Goal: Information Seeking & Learning: Learn about a topic

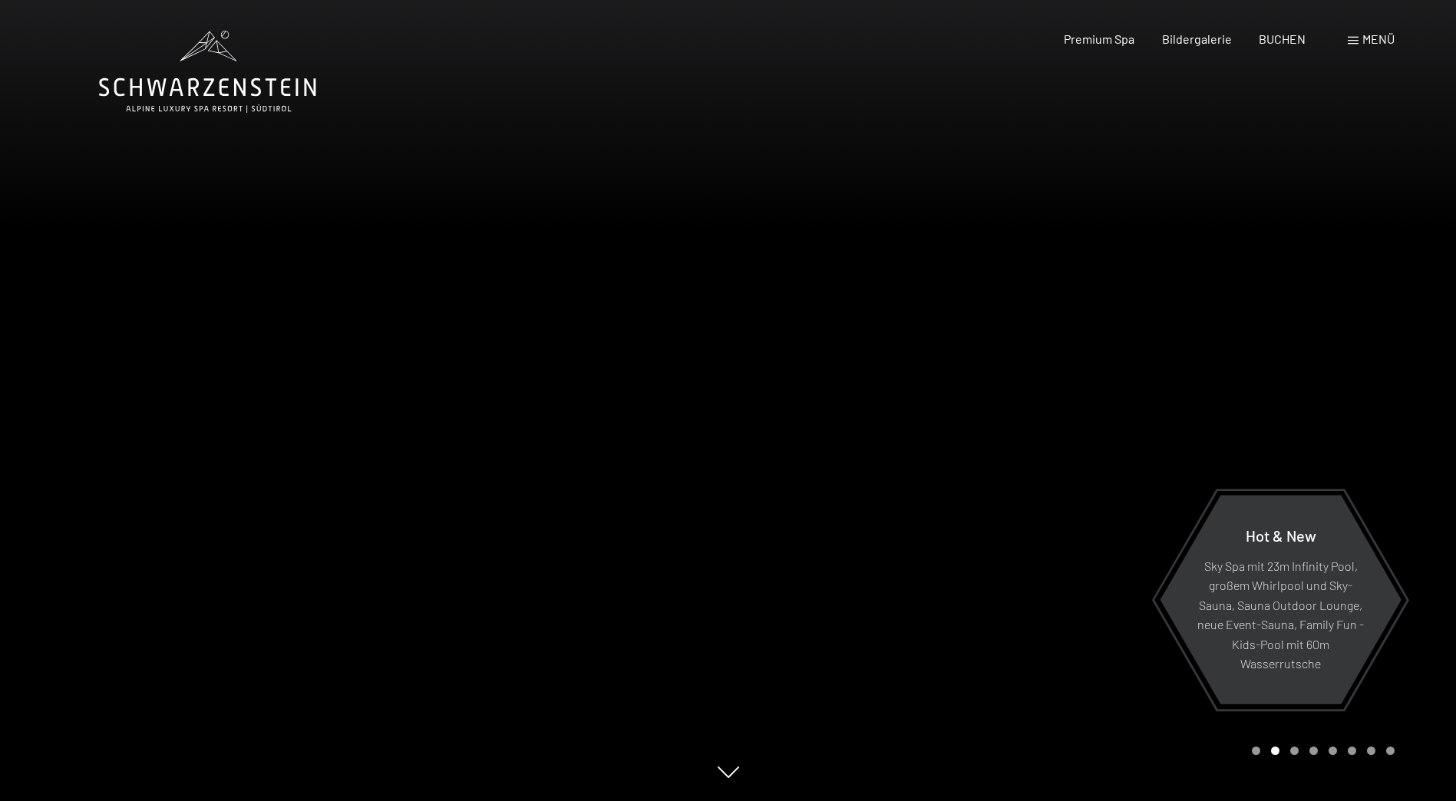
click at [1366, 38] on span "Menü" at bounding box center [1379, 38] width 32 height 15
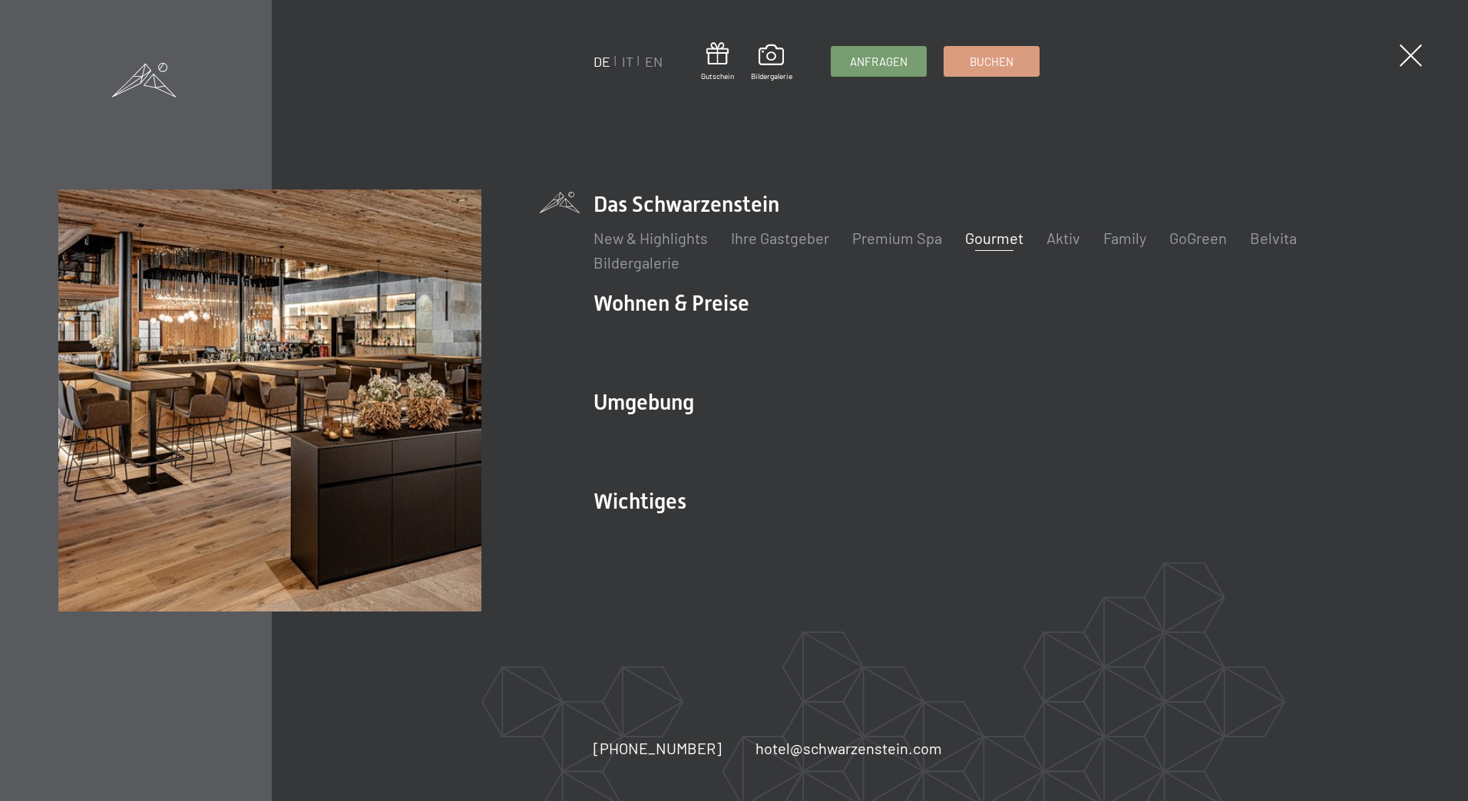
click at [965, 239] on link "Gourmet" at bounding box center [994, 238] width 58 height 18
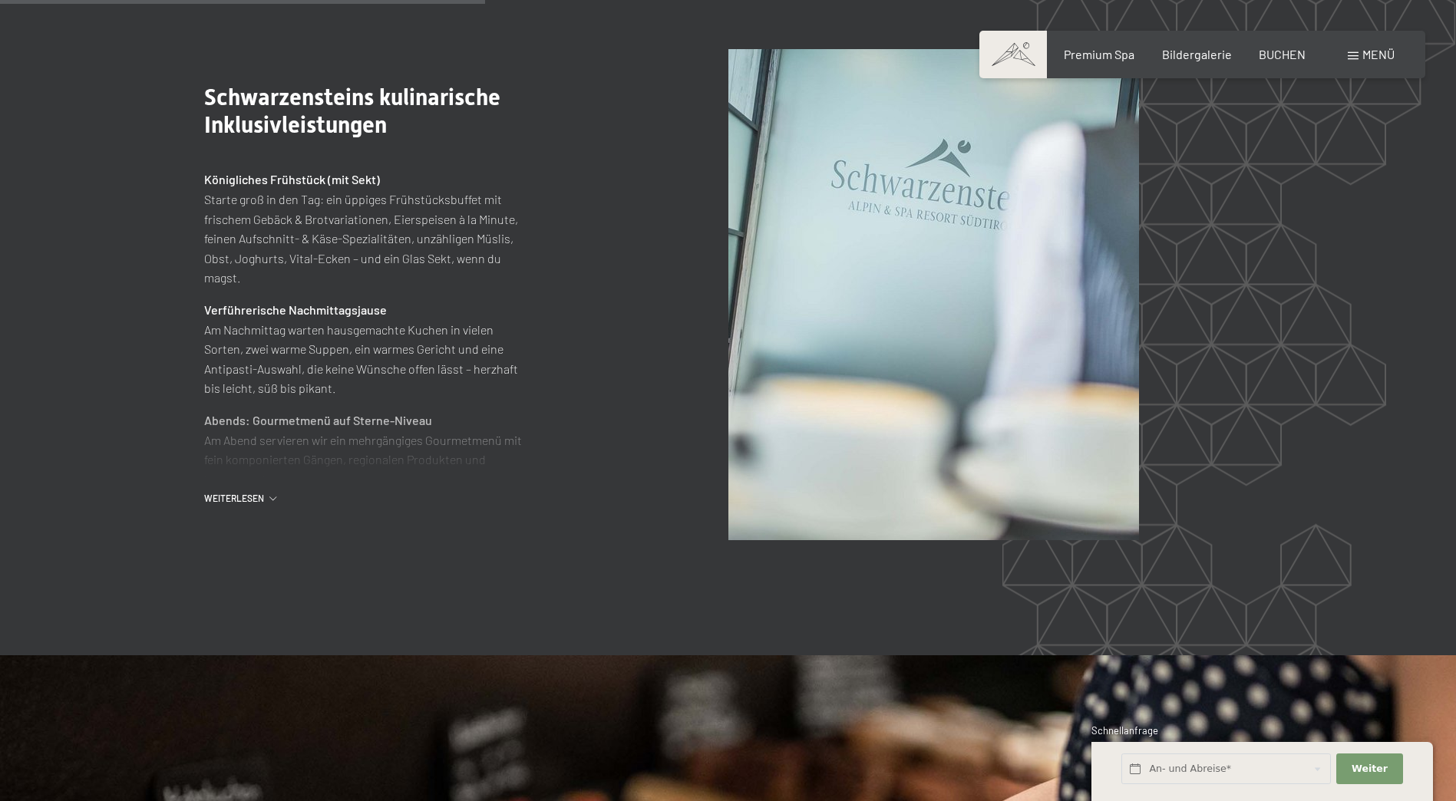
scroll to position [2073, 0]
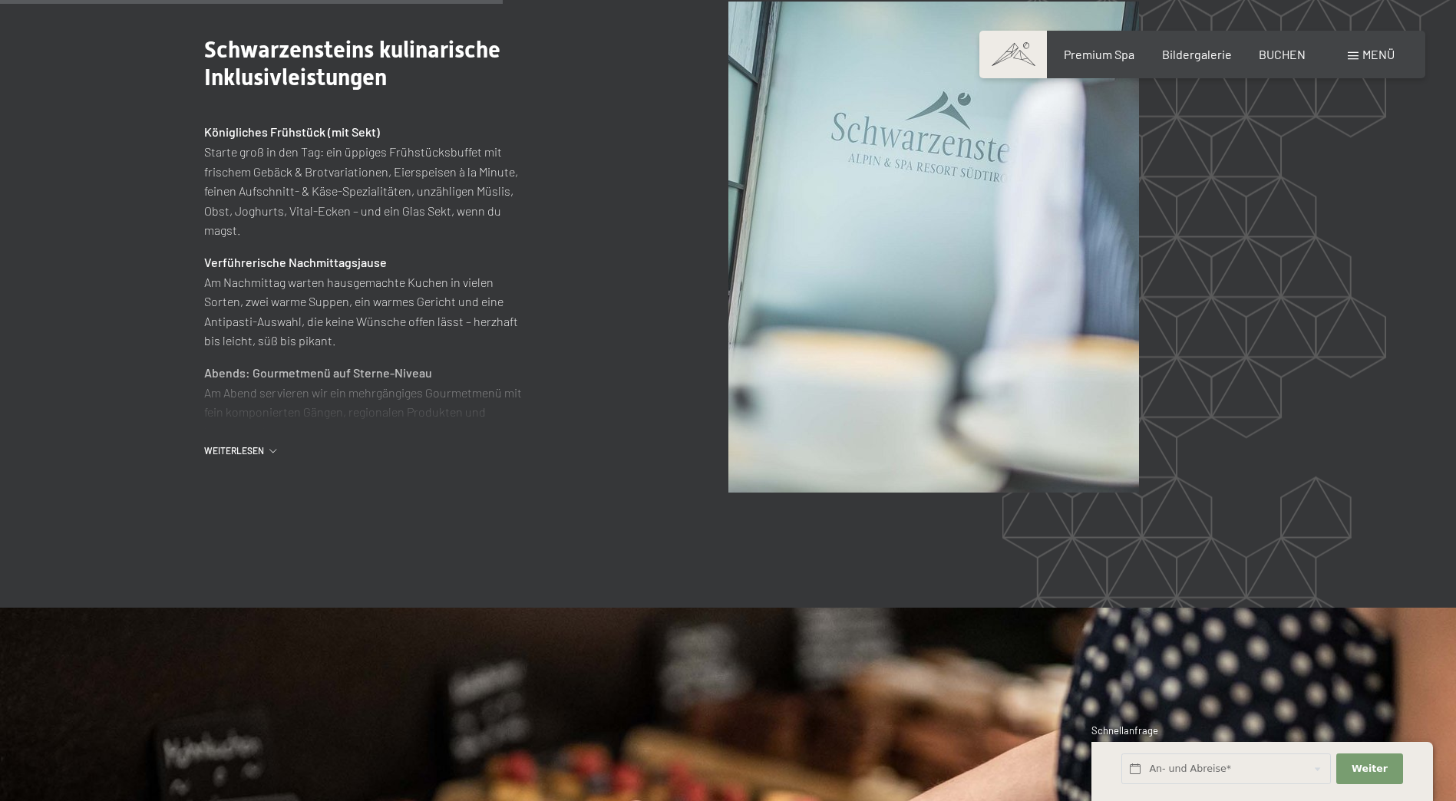
click at [271, 449] on icon at bounding box center [272, 451] width 7 height 4
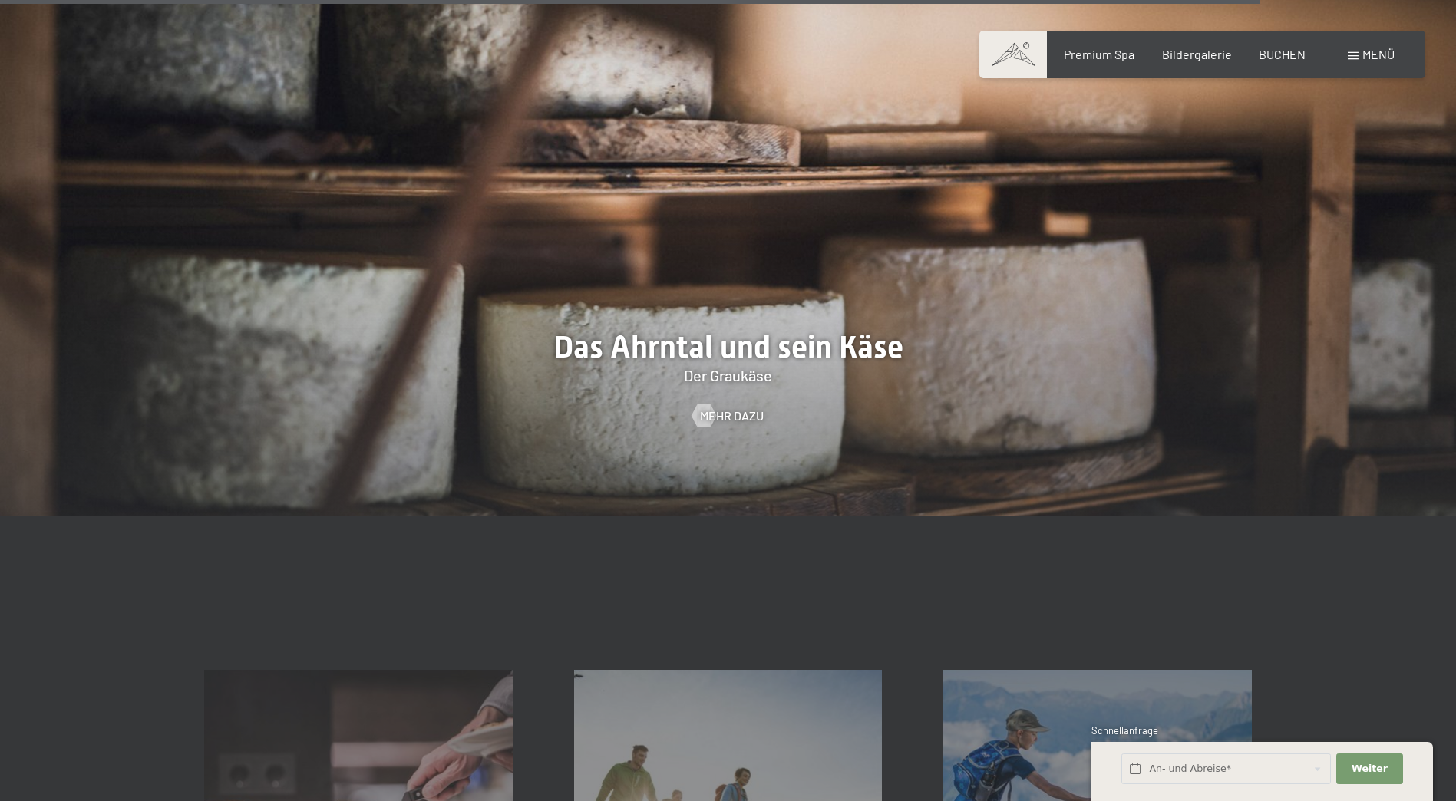
scroll to position [5799, 0]
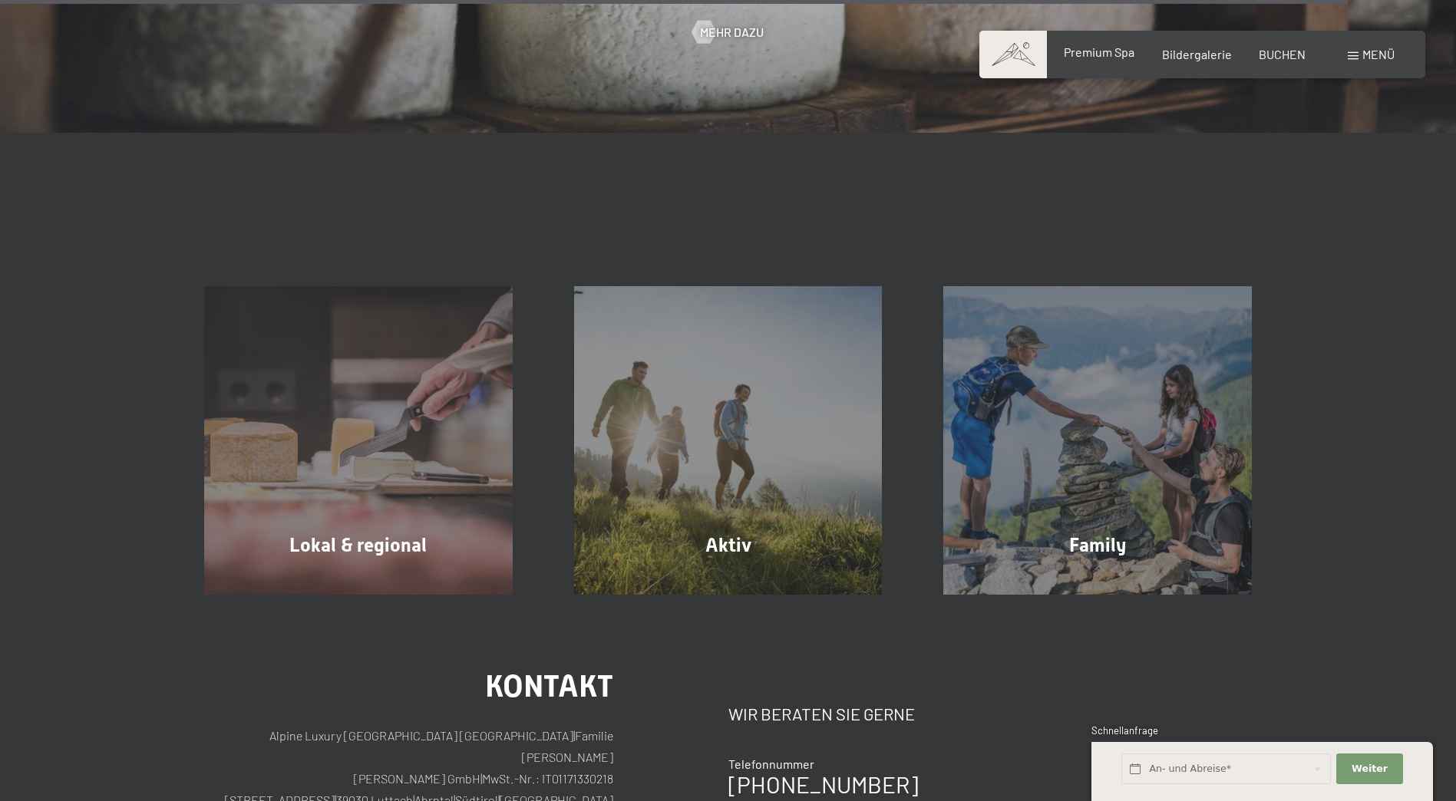
click at [1111, 45] on span "Premium Spa" at bounding box center [1099, 52] width 71 height 15
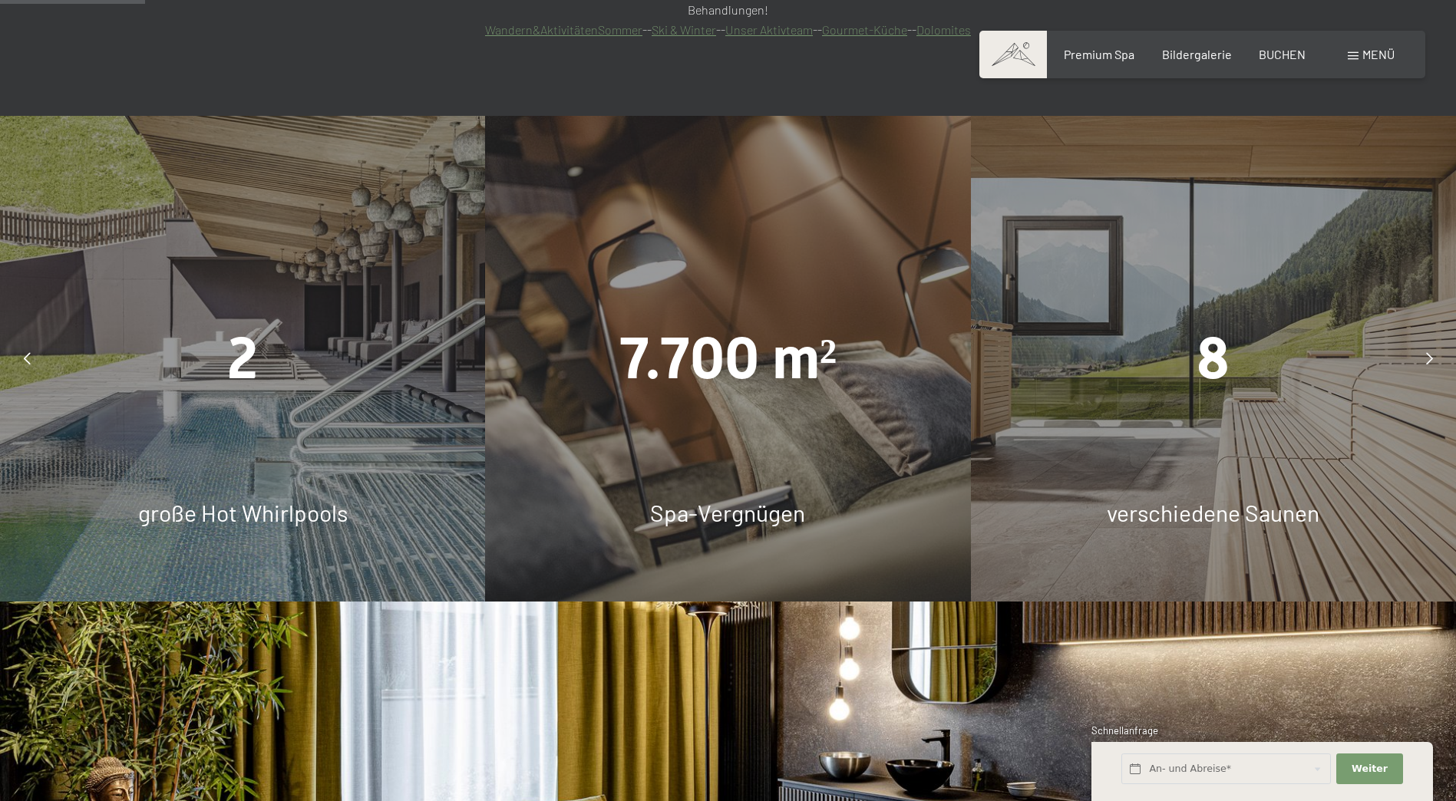
scroll to position [1459, 0]
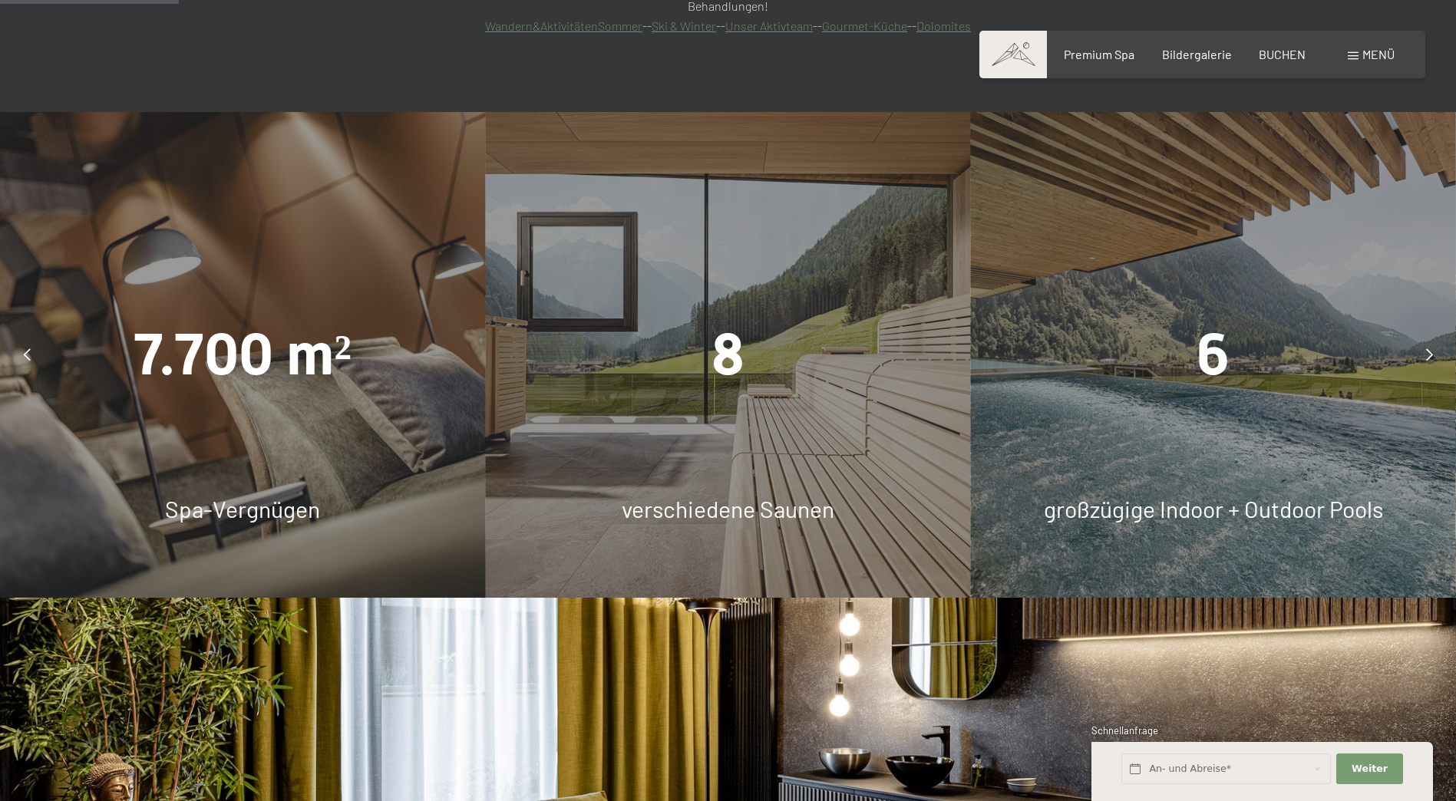
click at [1436, 335] on div at bounding box center [1429, 354] width 38 height 38
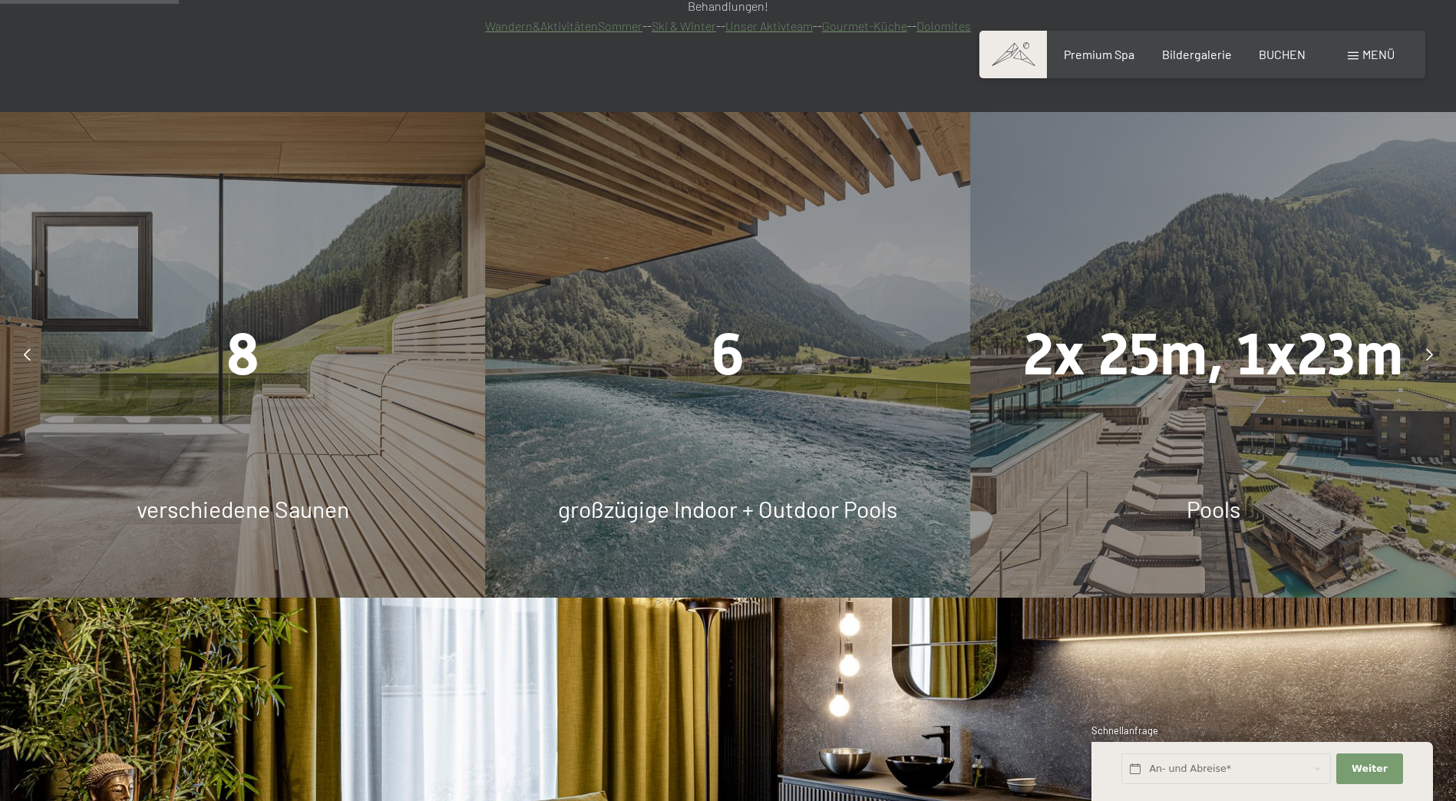
click at [1434, 335] on div at bounding box center [1429, 354] width 38 height 38
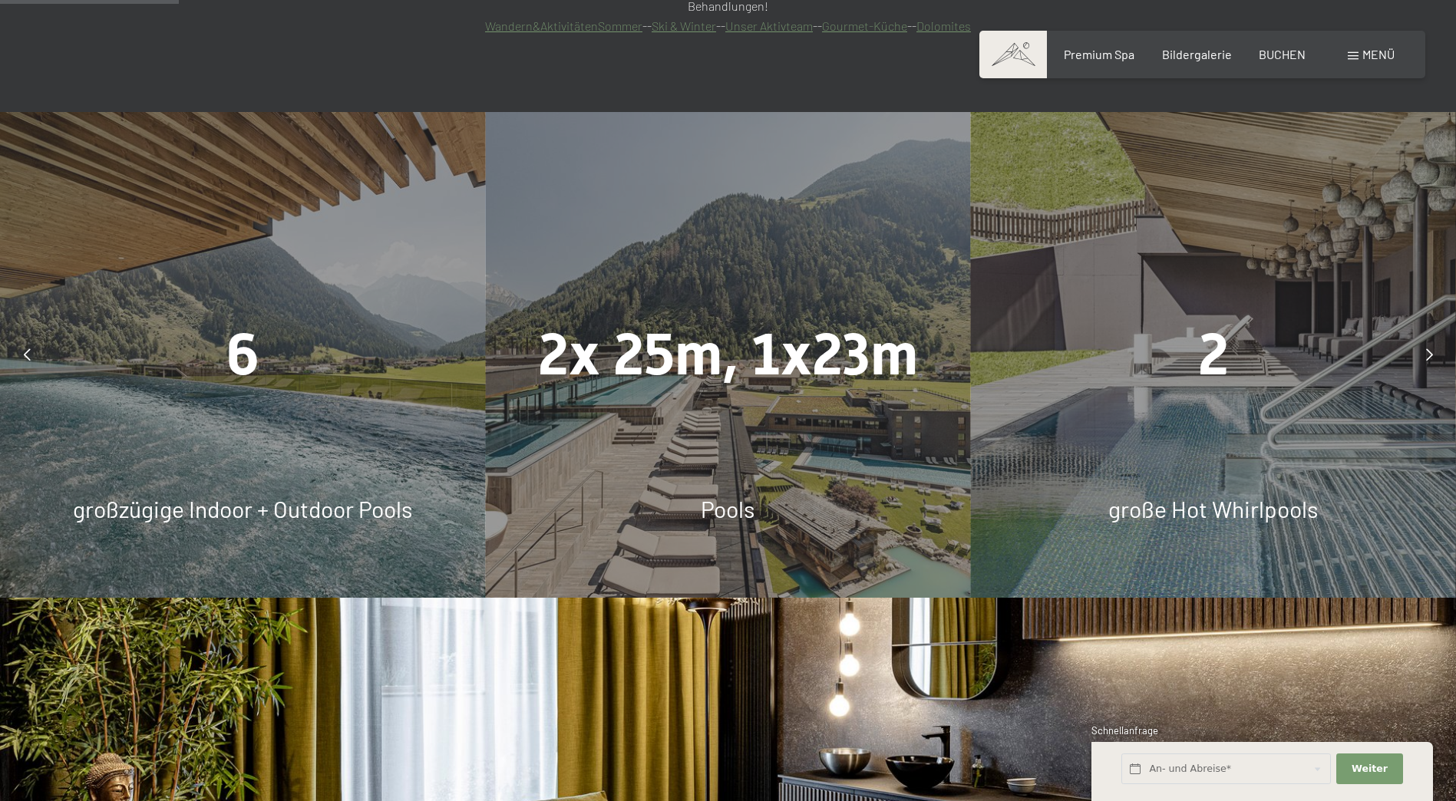
click at [1434, 335] on div at bounding box center [1429, 354] width 38 height 38
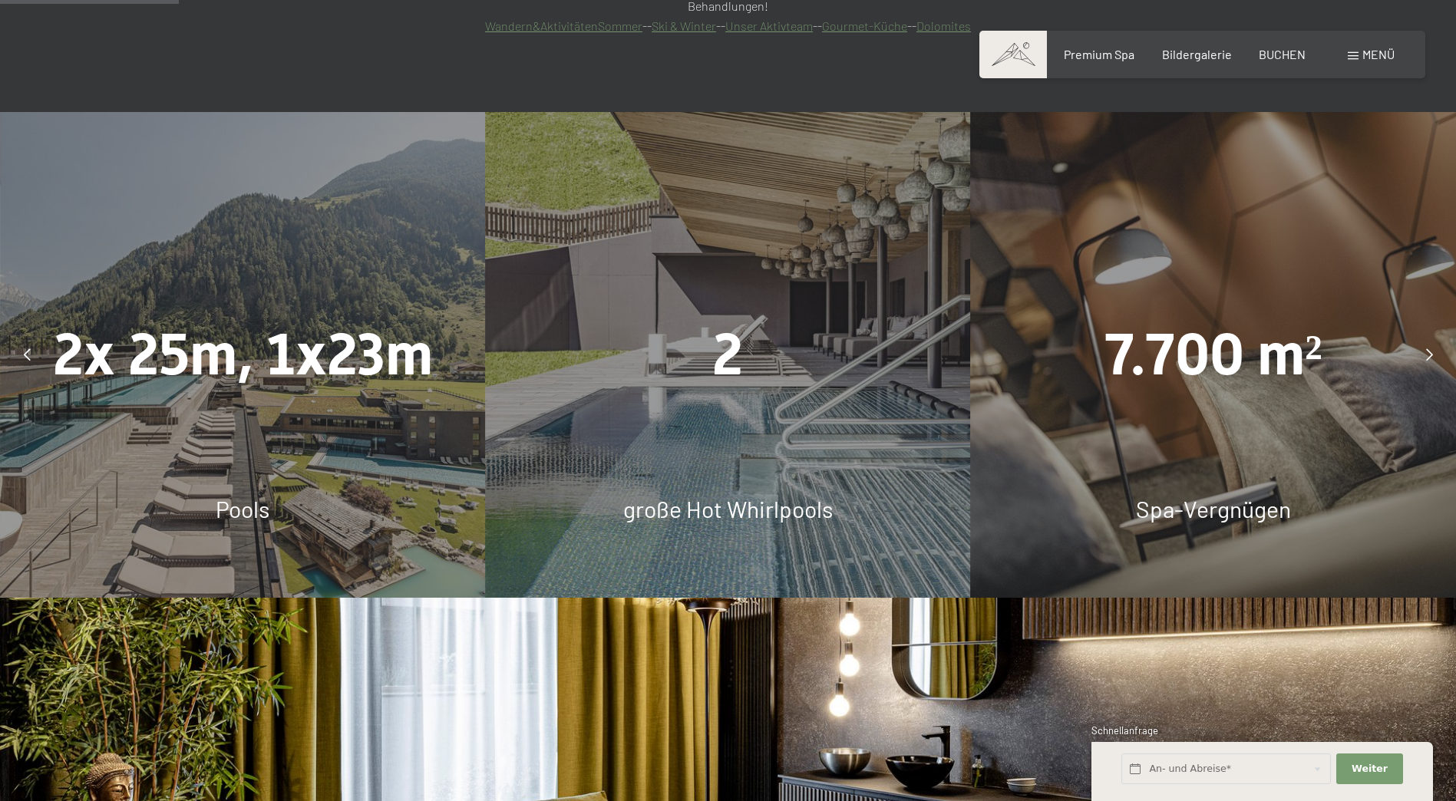
click at [1434, 335] on div at bounding box center [1429, 354] width 38 height 38
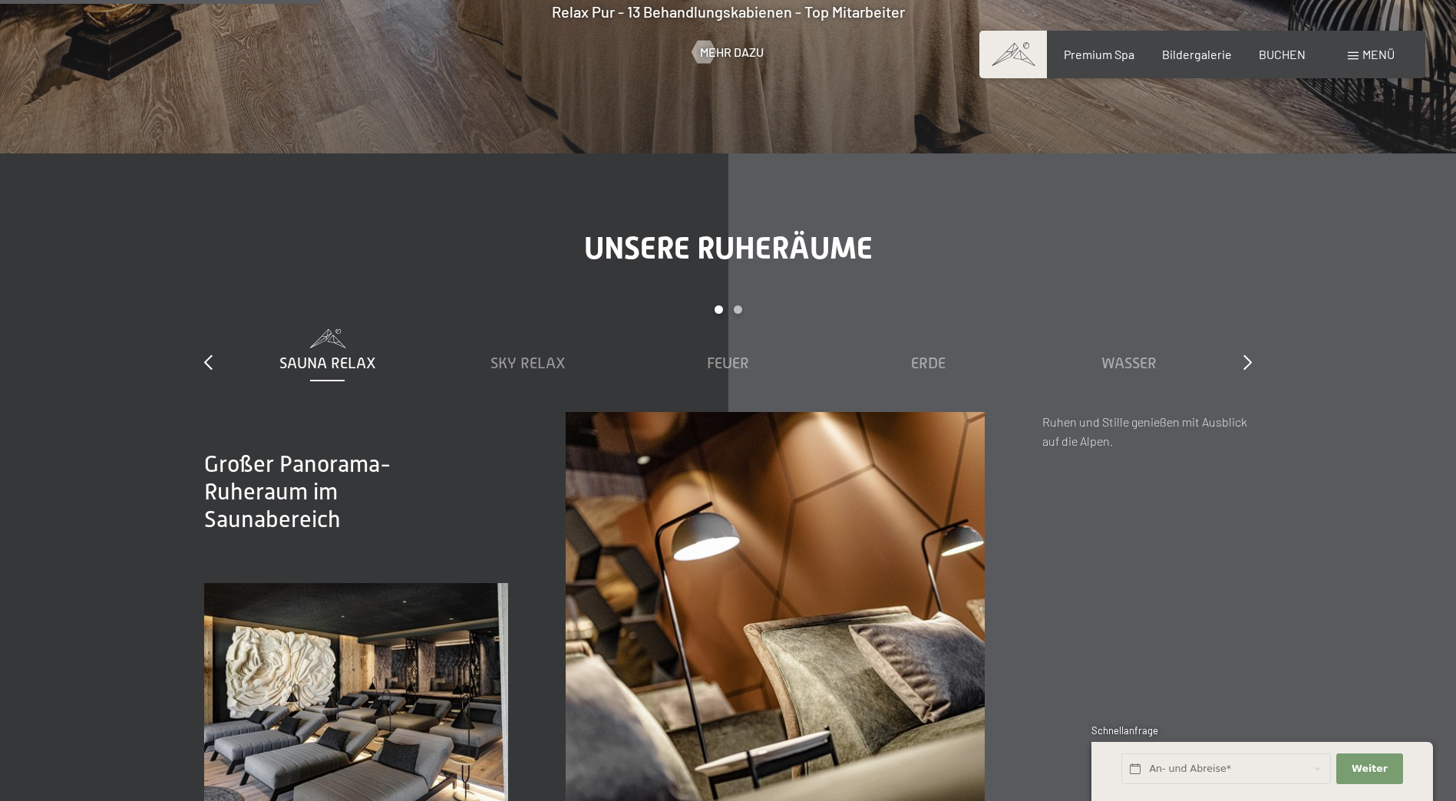
scroll to position [2610, 0]
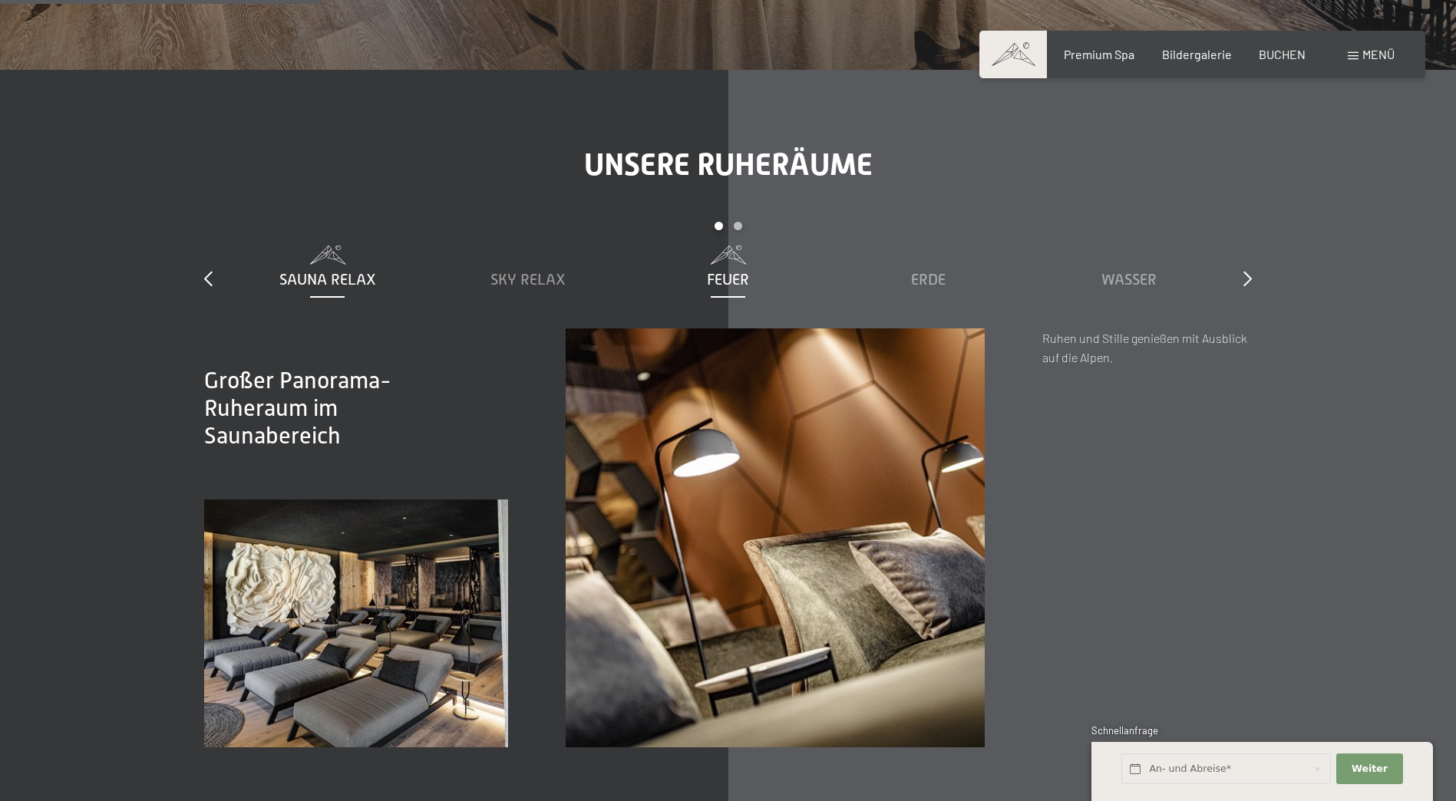
click at [718, 271] on span "Feuer" at bounding box center [728, 279] width 42 height 17
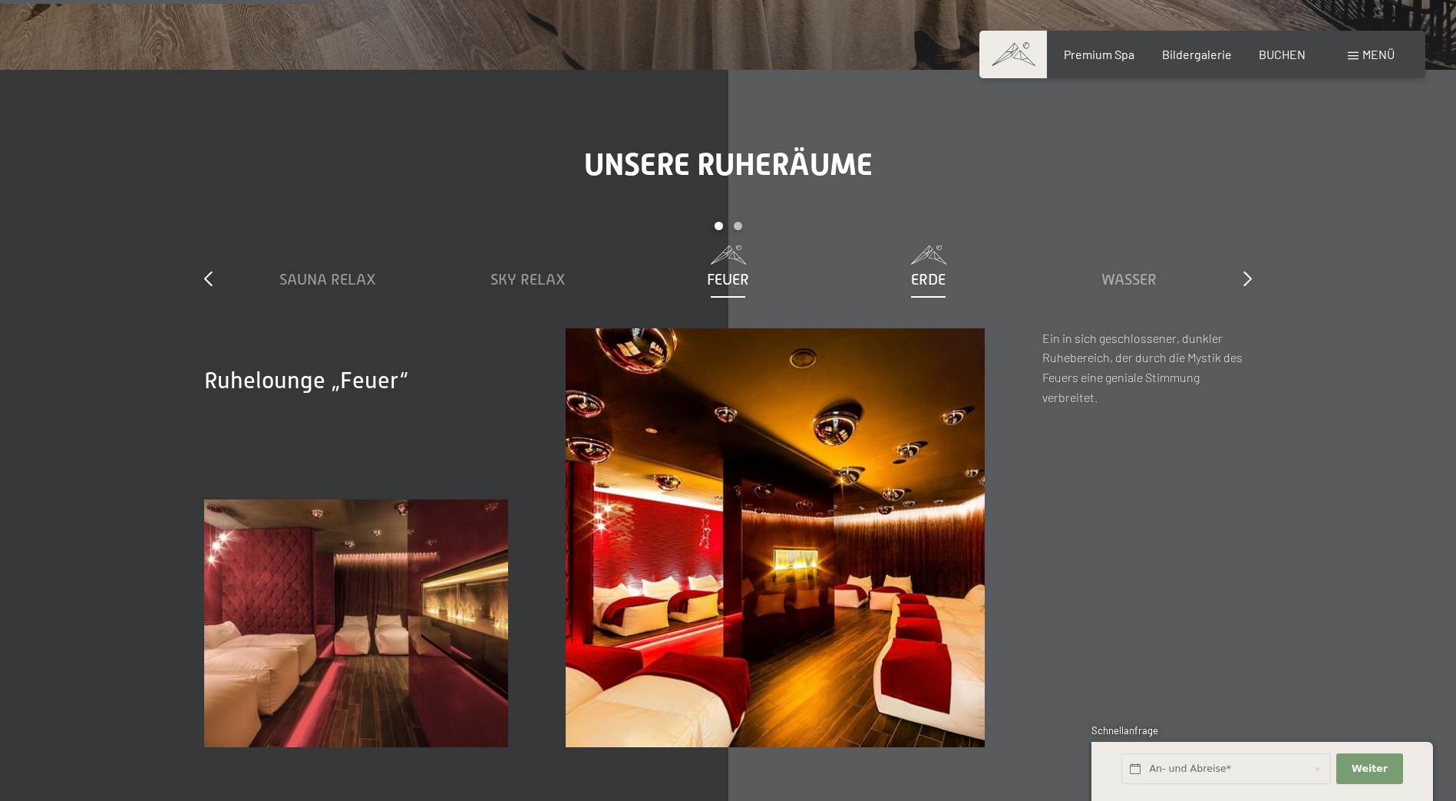
click at [943, 271] on span "Erde" at bounding box center [928, 279] width 35 height 17
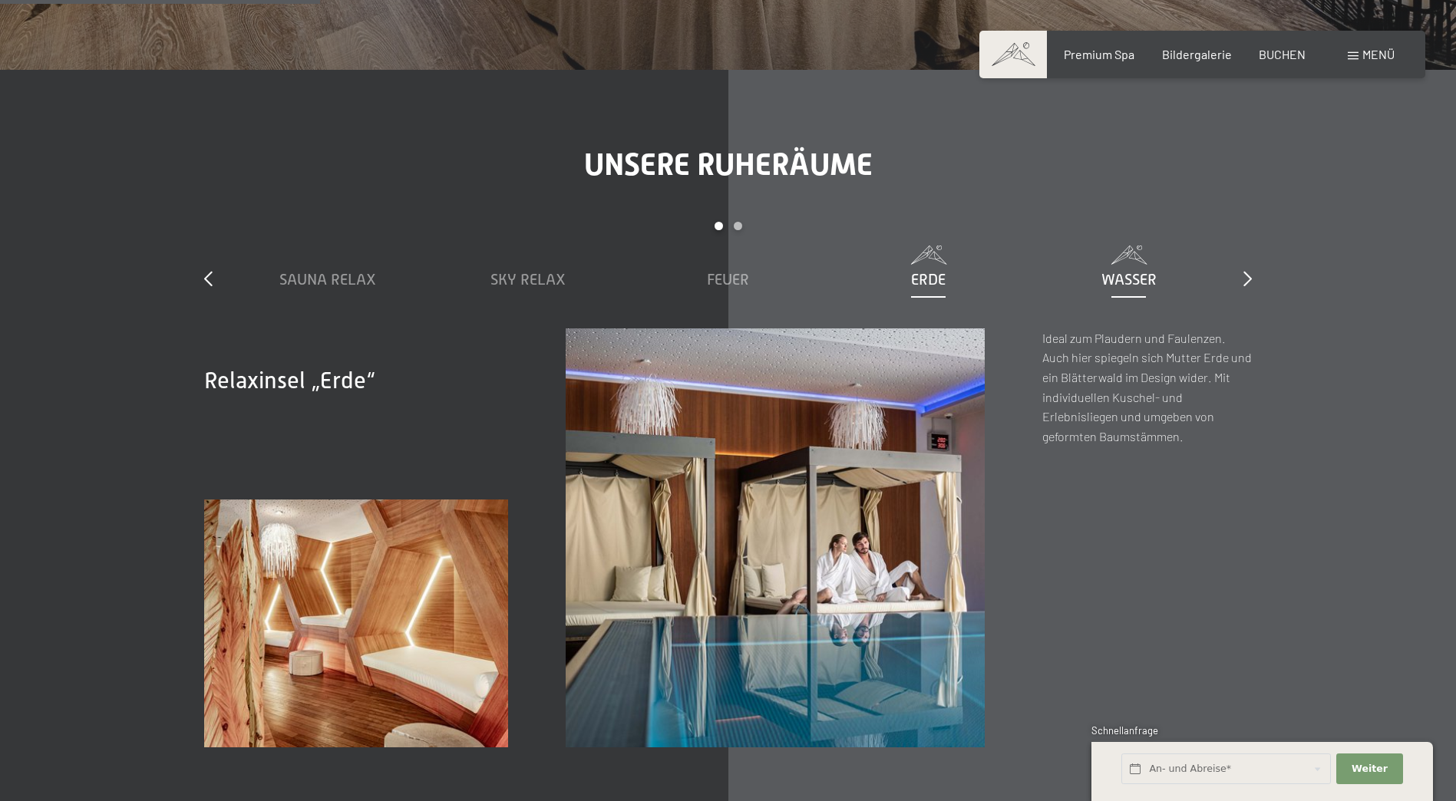
click at [1097, 269] on div "Wasser" at bounding box center [1128, 279] width 185 height 21
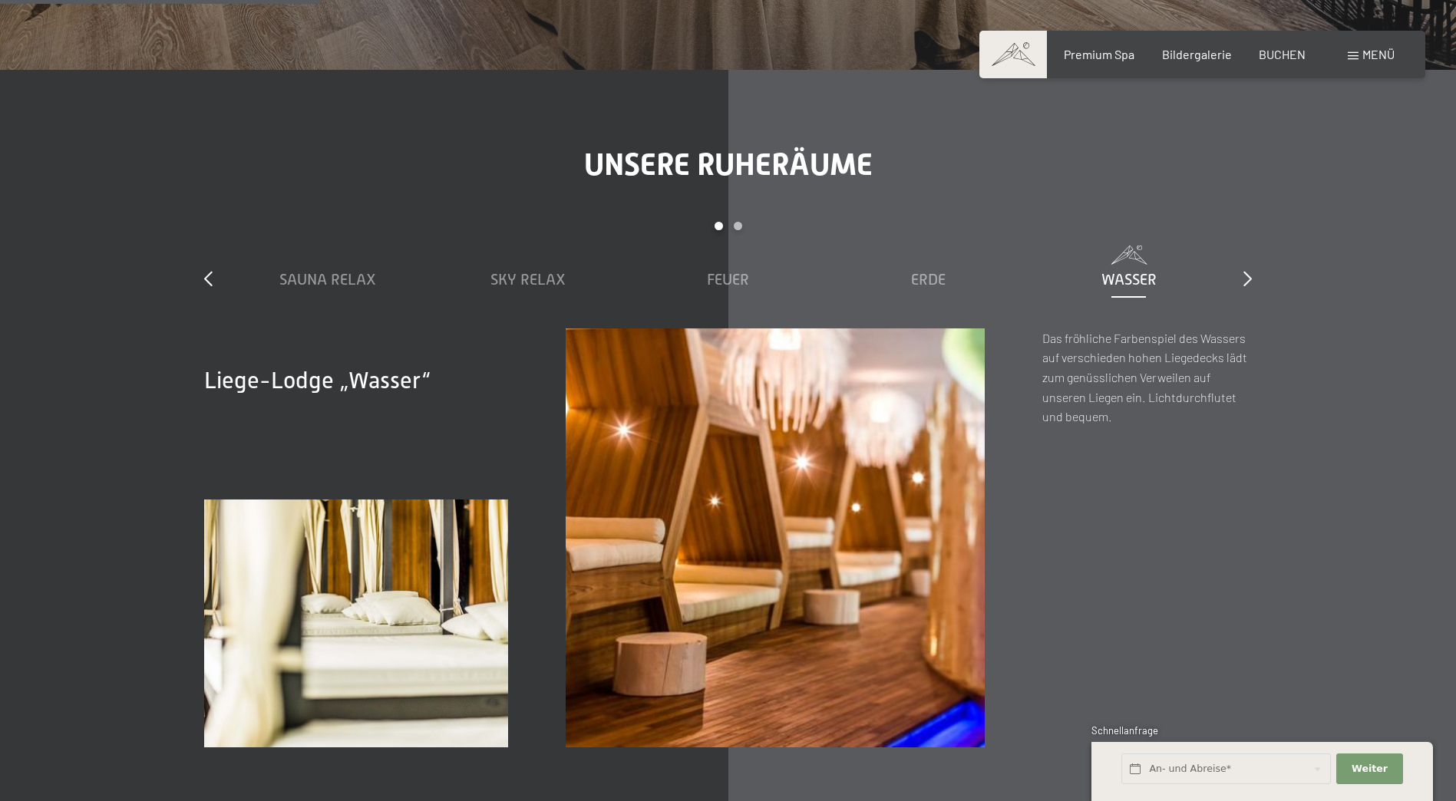
click at [1254, 218] on div "Unsere Ruheräume slide 1 to 5 of 7 Sauna Relax Sky Relax Feuer Erde Wasser Luft…" at bounding box center [728, 447] width 1163 height 601
click at [499, 271] on span "Sky Relax" at bounding box center [528, 279] width 75 height 17
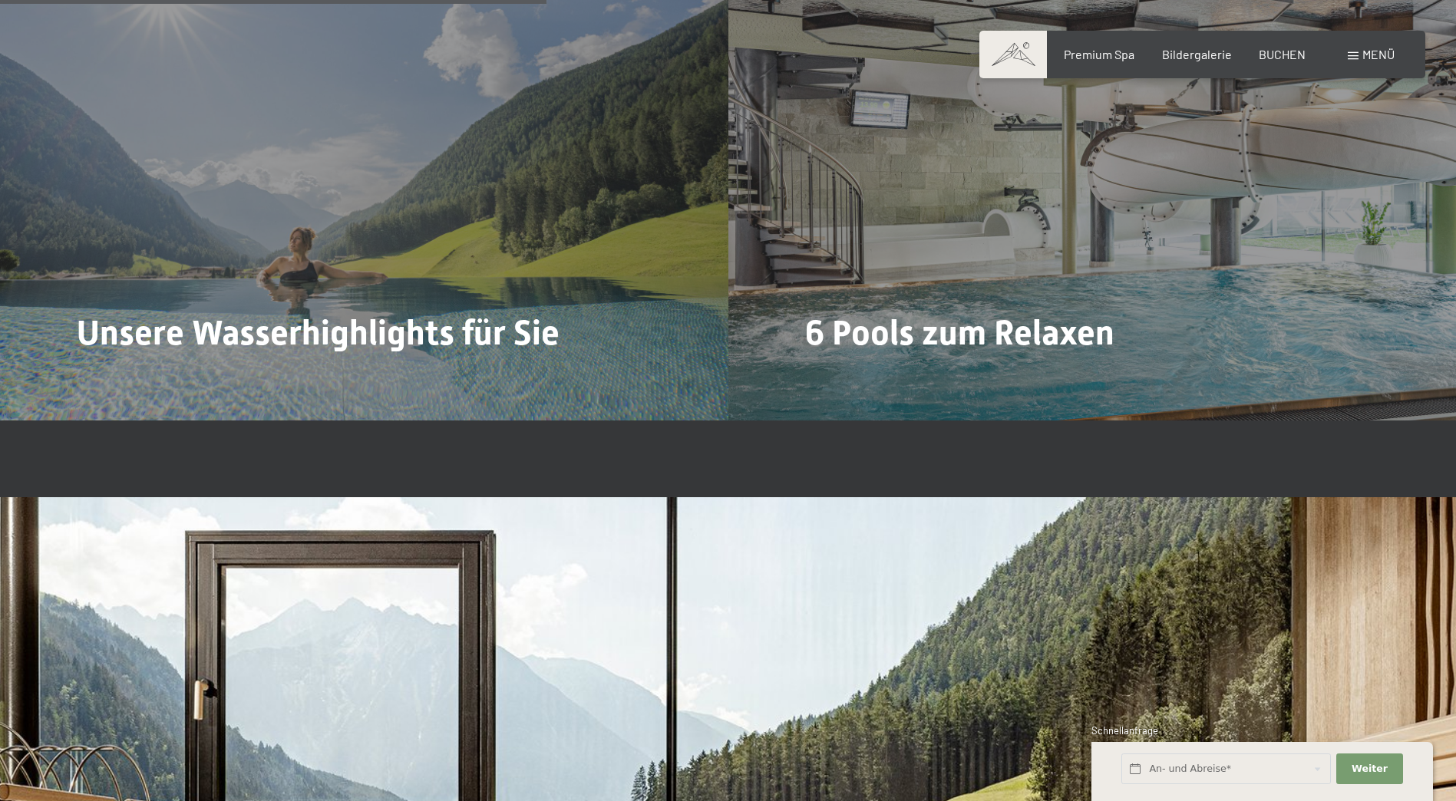
scroll to position [4452, 0]
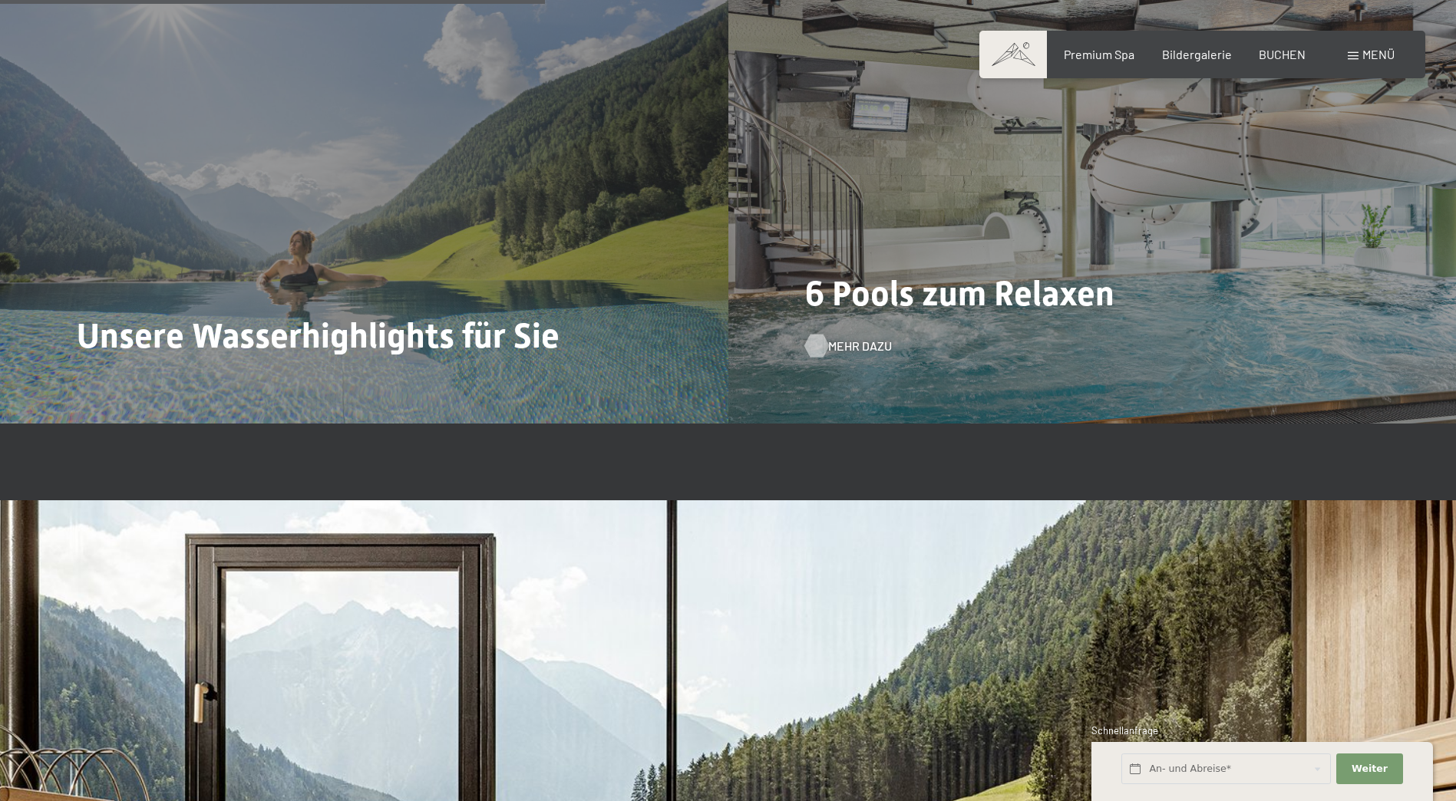
click at [848, 338] on span "Mehr dazu" at bounding box center [860, 346] width 64 height 17
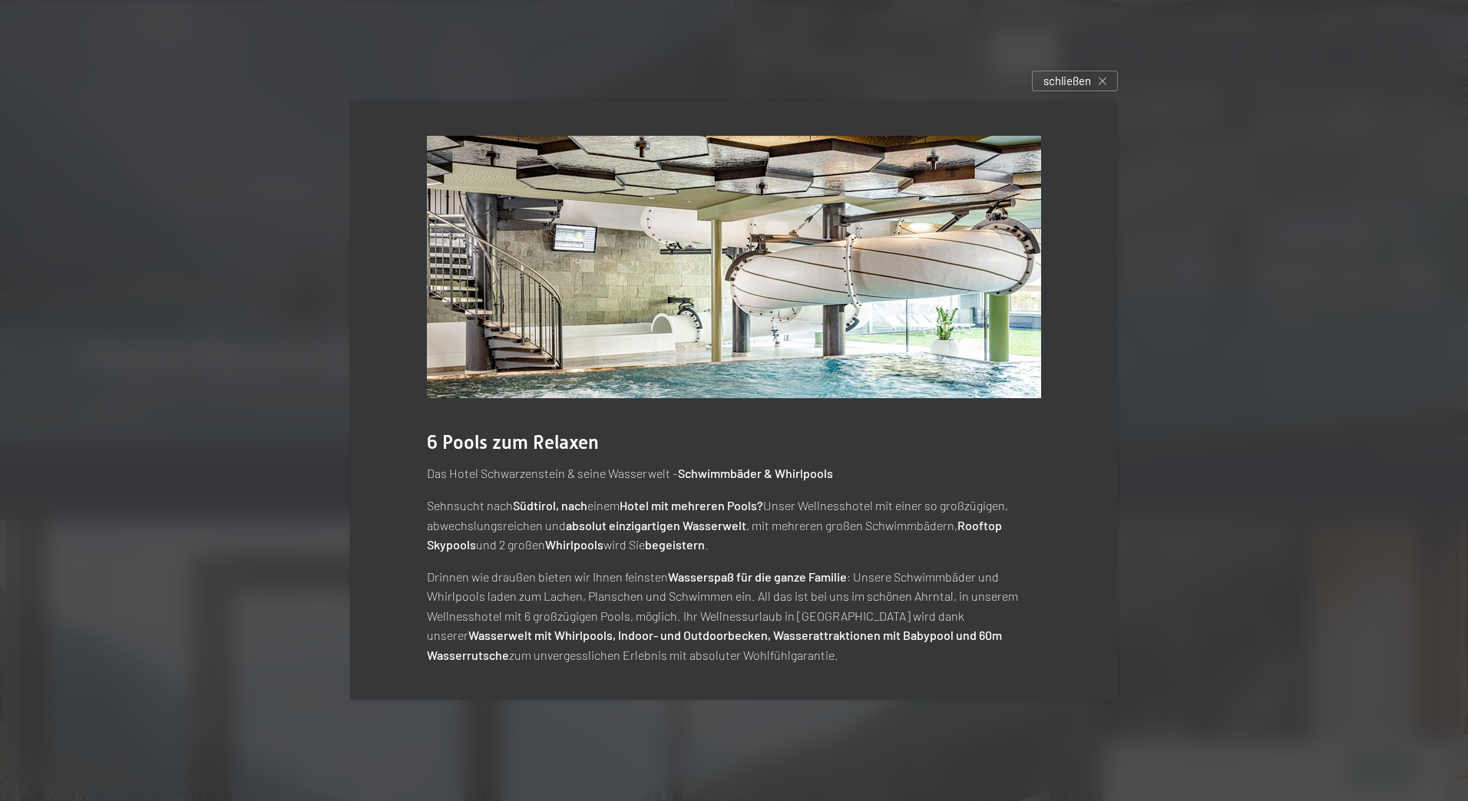
click at [1092, 78] on div "schließen" at bounding box center [1075, 81] width 86 height 21
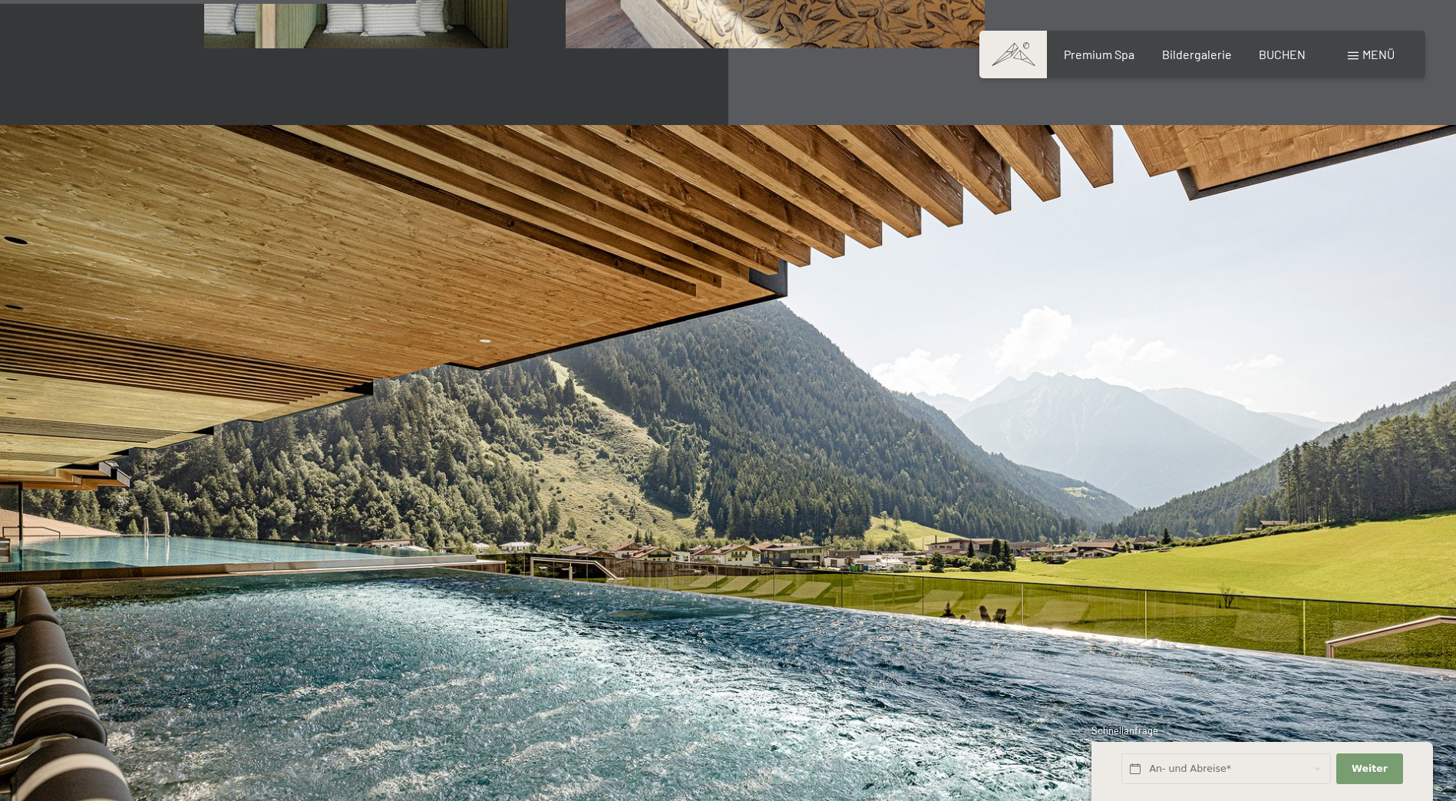
scroll to position [3301, 0]
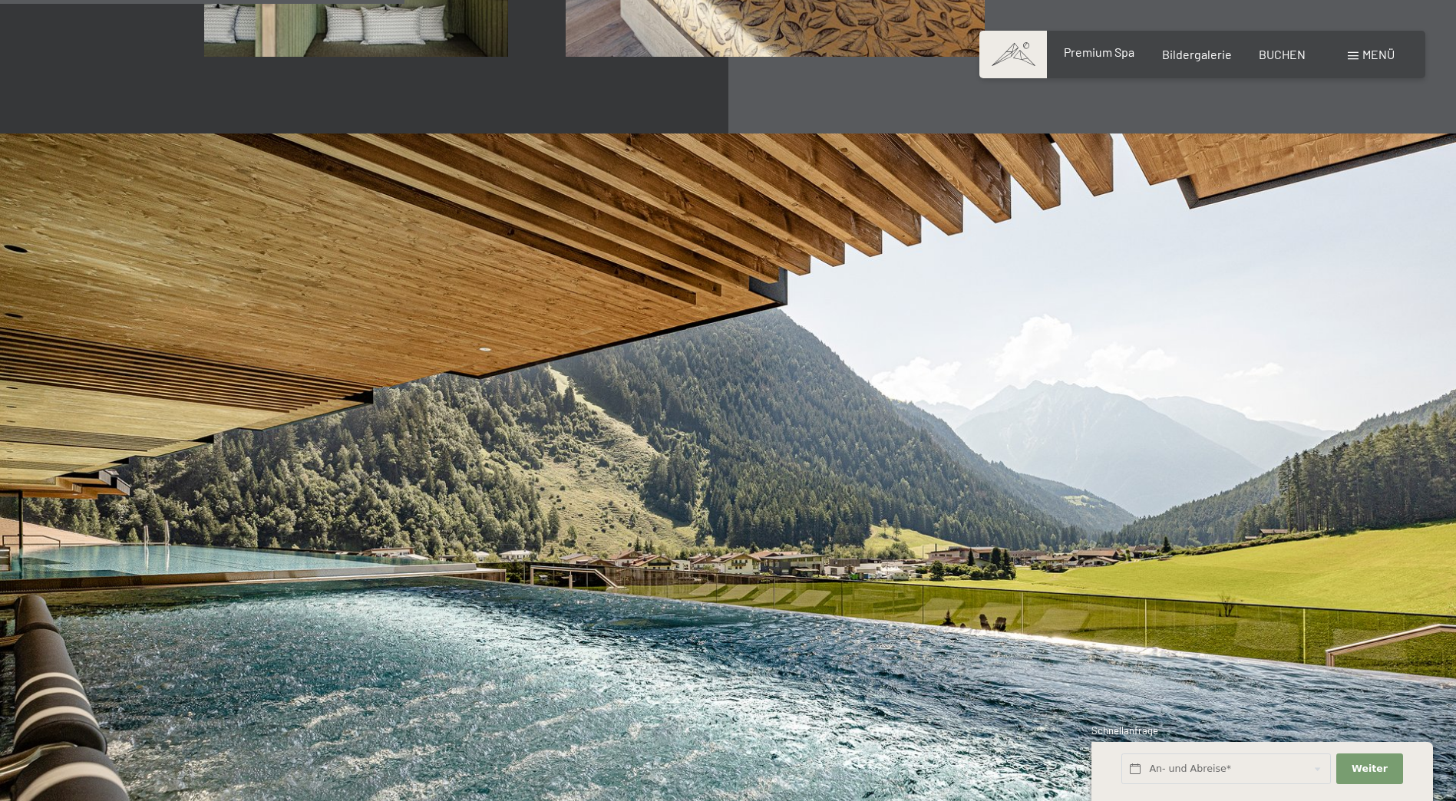
drag, startPoint x: 1099, startPoint y: 42, endPoint x: 1076, endPoint y: 62, distance: 30.5
click at [1099, 46] on div "Buchen Anfragen Premium Spa Bildergalerie BUCHEN Menü DE IT EN Gutschein Bilder…" at bounding box center [1202, 54] width 385 height 17
click at [1101, 63] on div "Buchen Anfragen Premium Spa Bildergalerie BUCHEN Menü DE IT EN Gutschein Bilder…" at bounding box center [1202, 54] width 385 height 17
click at [1098, 54] on span "Premium Spa" at bounding box center [1099, 52] width 71 height 15
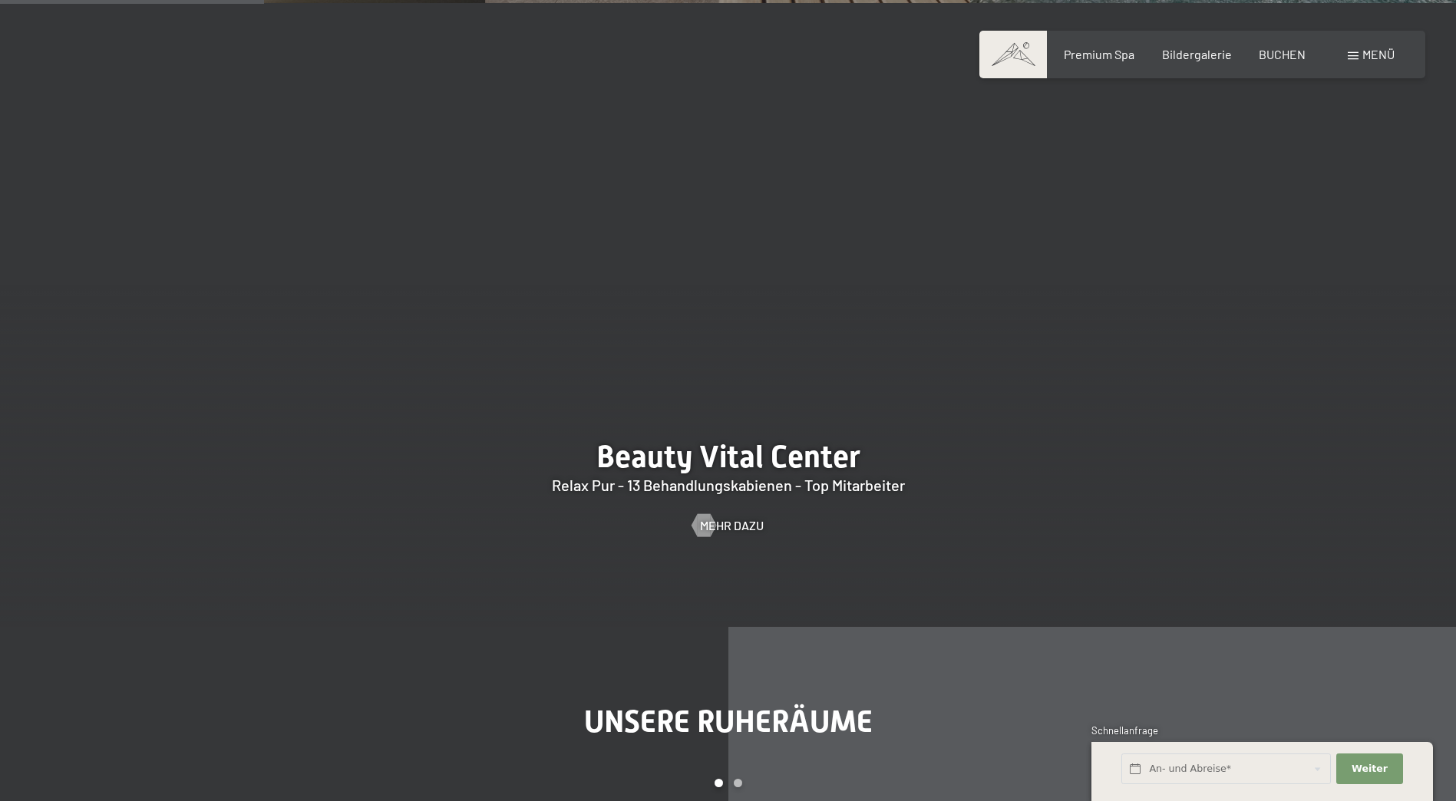
scroll to position [2303, 0]
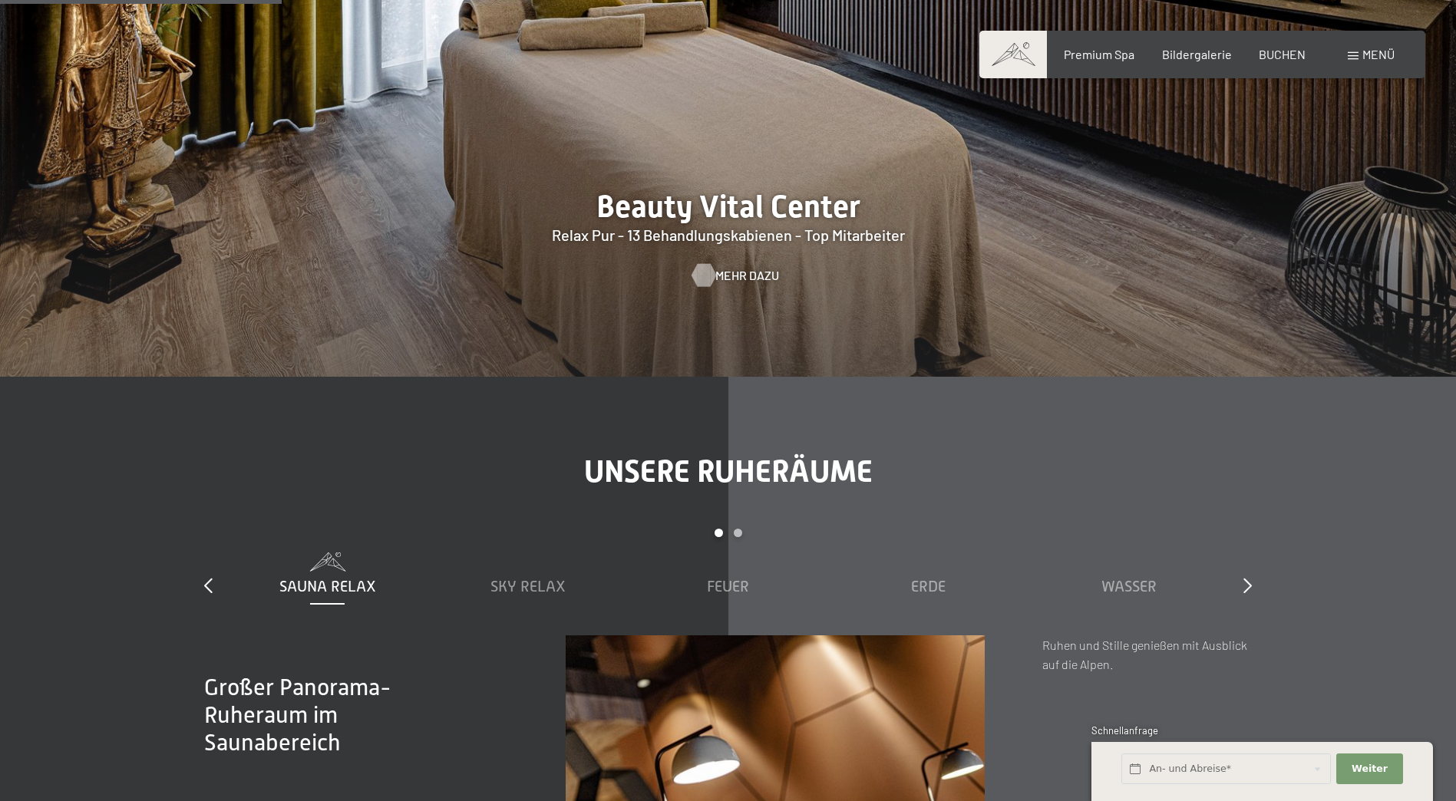
click at [725, 267] on span "Mehr dazu" at bounding box center [747, 275] width 64 height 17
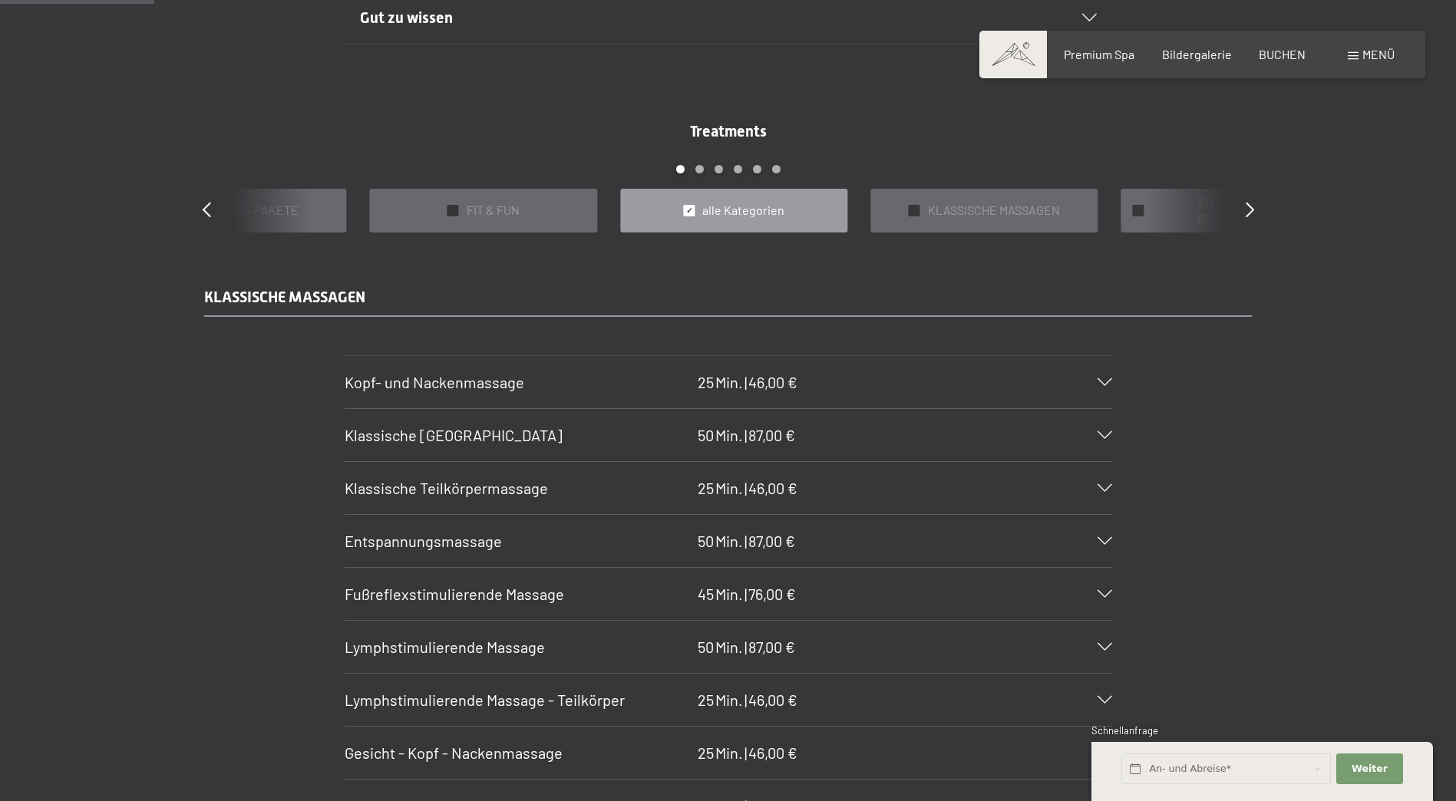
scroll to position [1382, 0]
click at [909, 209] on div at bounding box center [915, 210] width 12 height 12
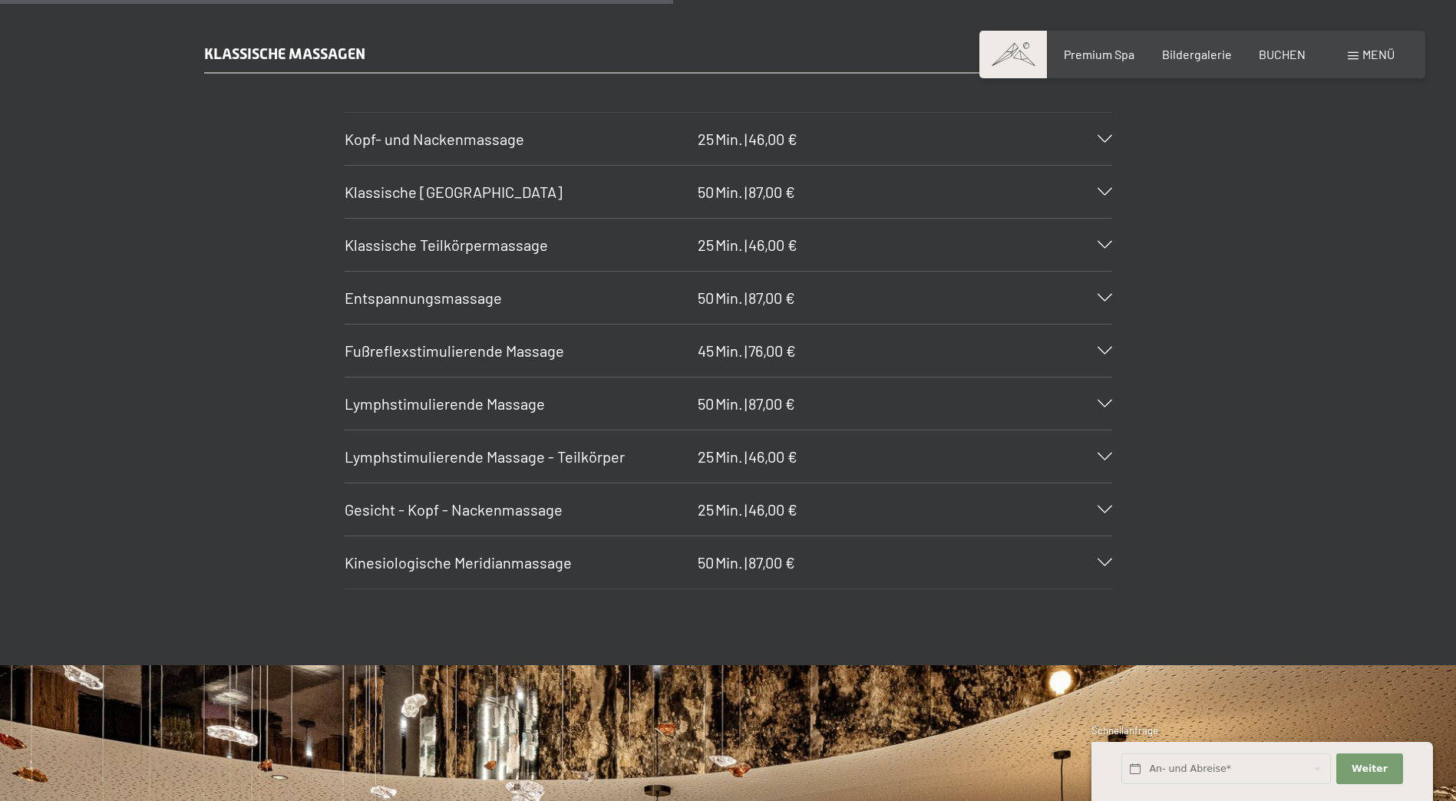
scroll to position [1535, 0]
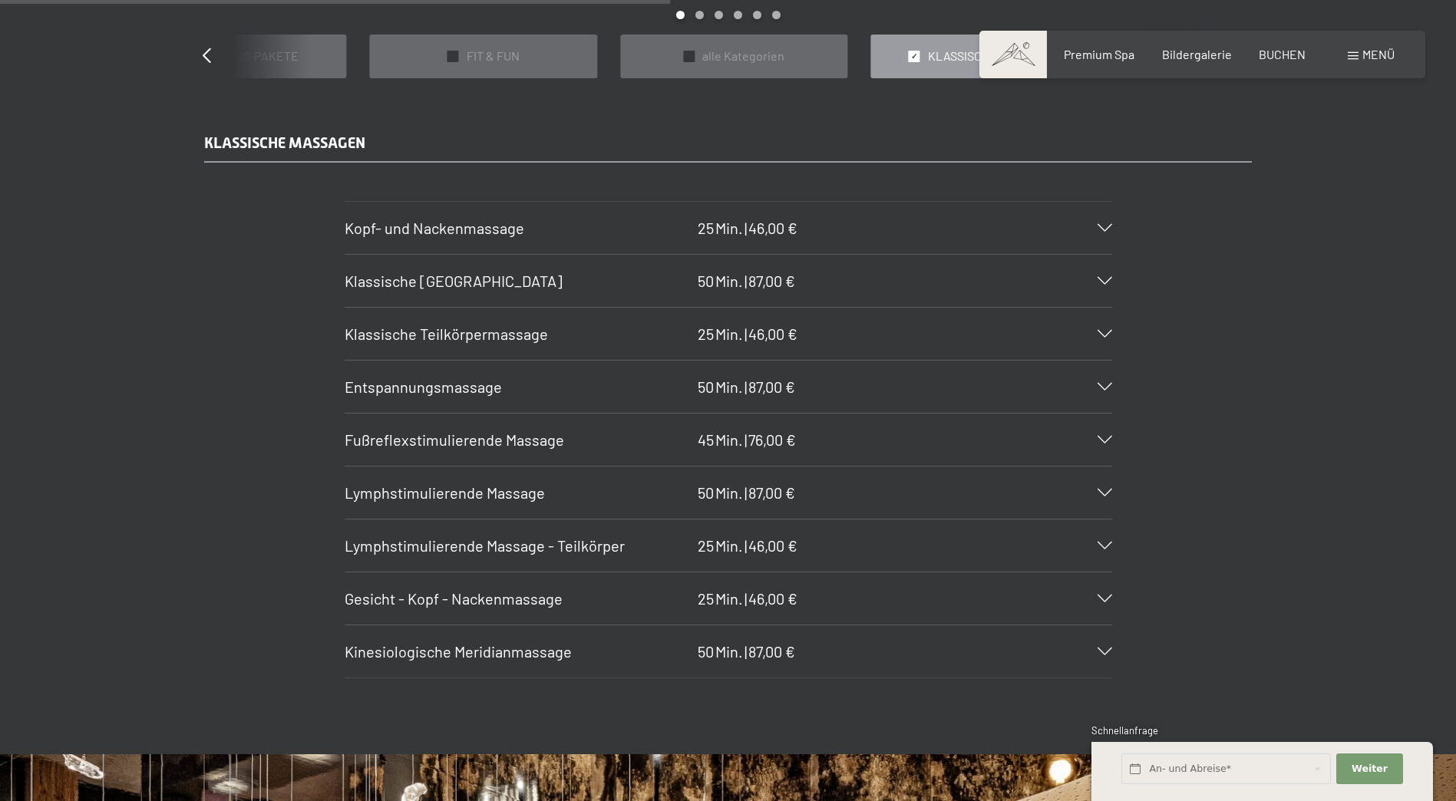
click at [917, 57] on span "✓" at bounding box center [914, 56] width 6 height 11
click at [910, 52] on div at bounding box center [915, 57] width 12 height 12
click at [210, 54] on icon at bounding box center [207, 55] width 8 height 15
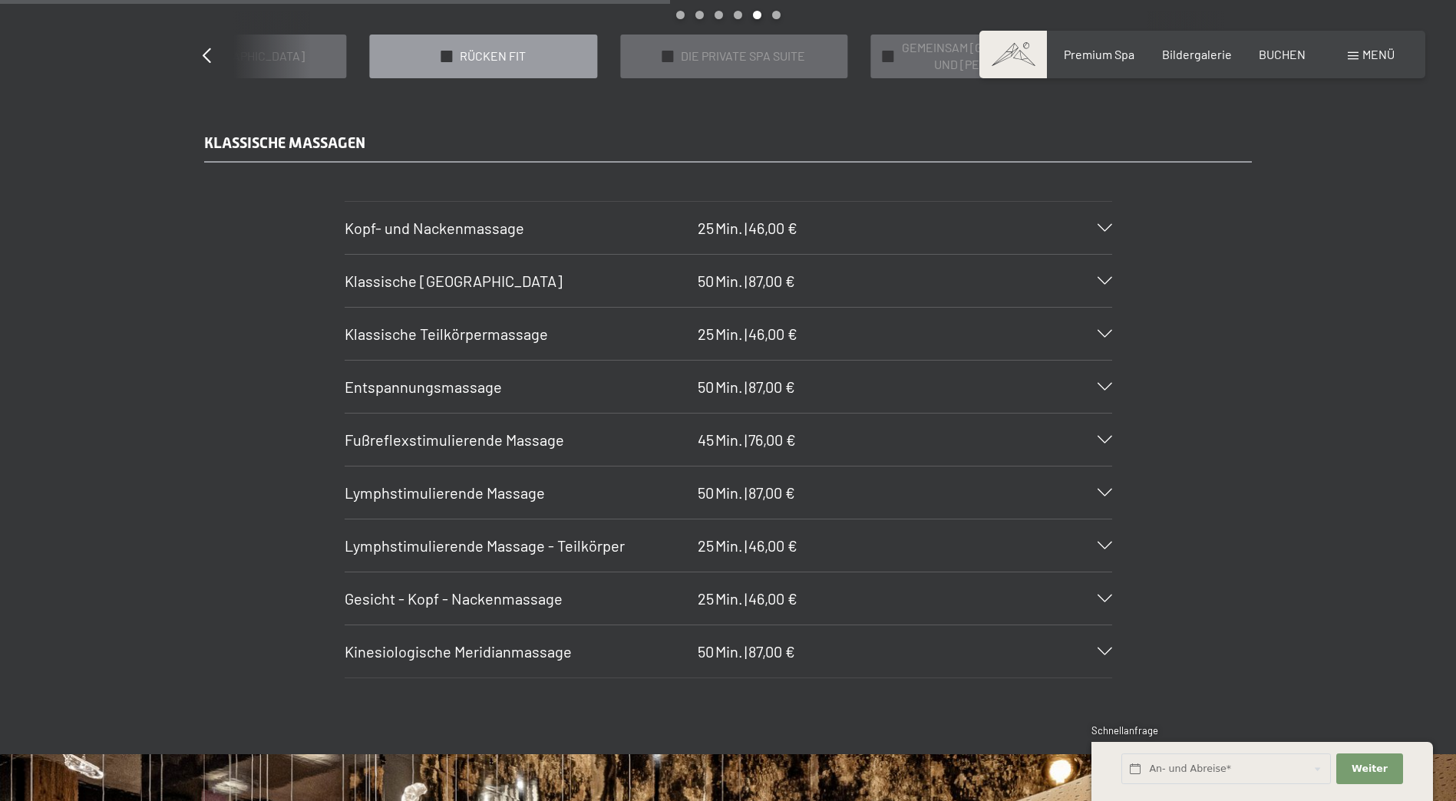
click at [446, 51] on span "✓" at bounding box center [447, 56] width 6 height 11
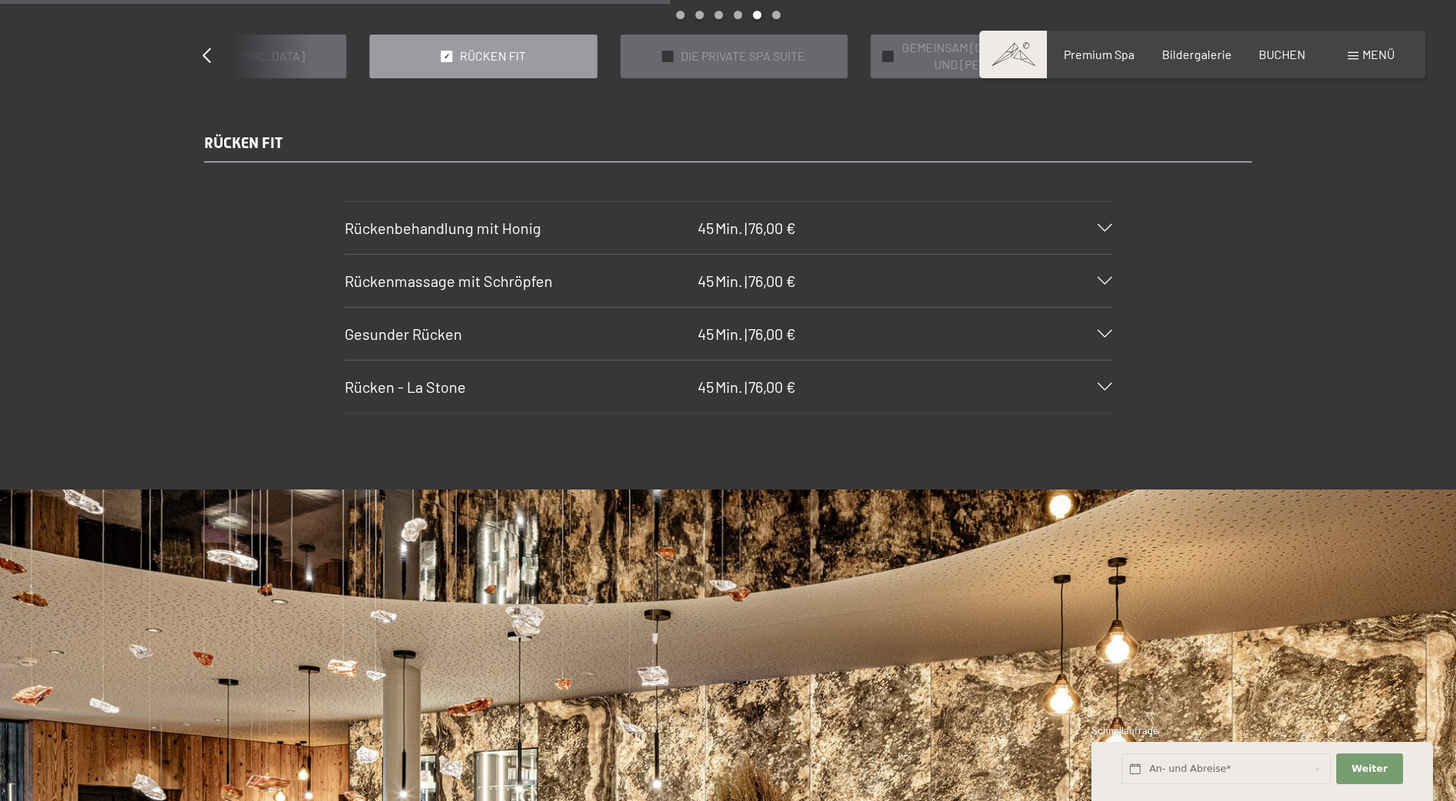
click at [538, 330] on h3 "Gesunder Rücken" at bounding box center [517, 333] width 345 height 21
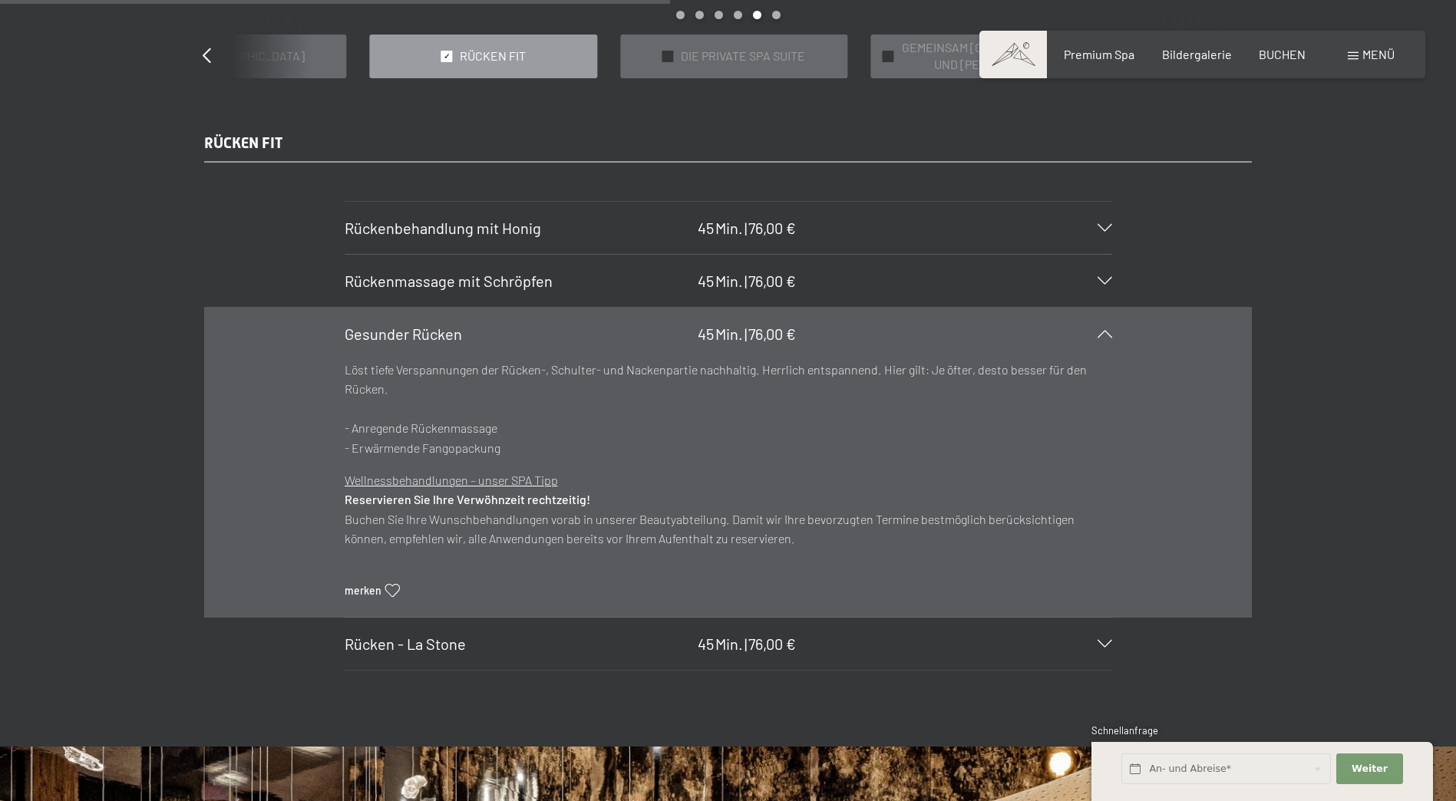
click at [538, 330] on h3 "Gesunder Rücken" at bounding box center [517, 333] width 345 height 21
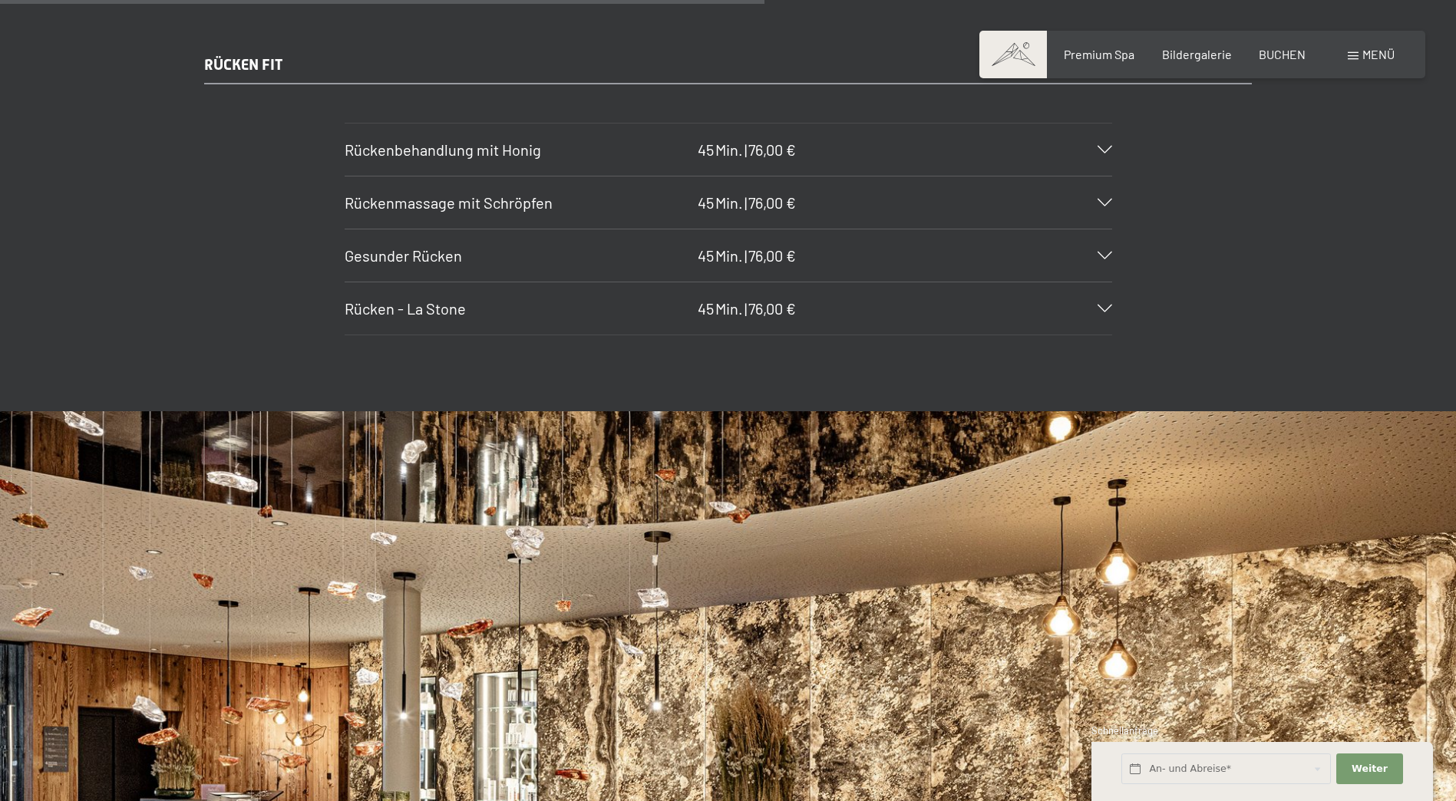
scroll to position [1612, 0]
click at [787, 309] on span "76,00 €" at bounding box center [772, 310] width 48 height 18
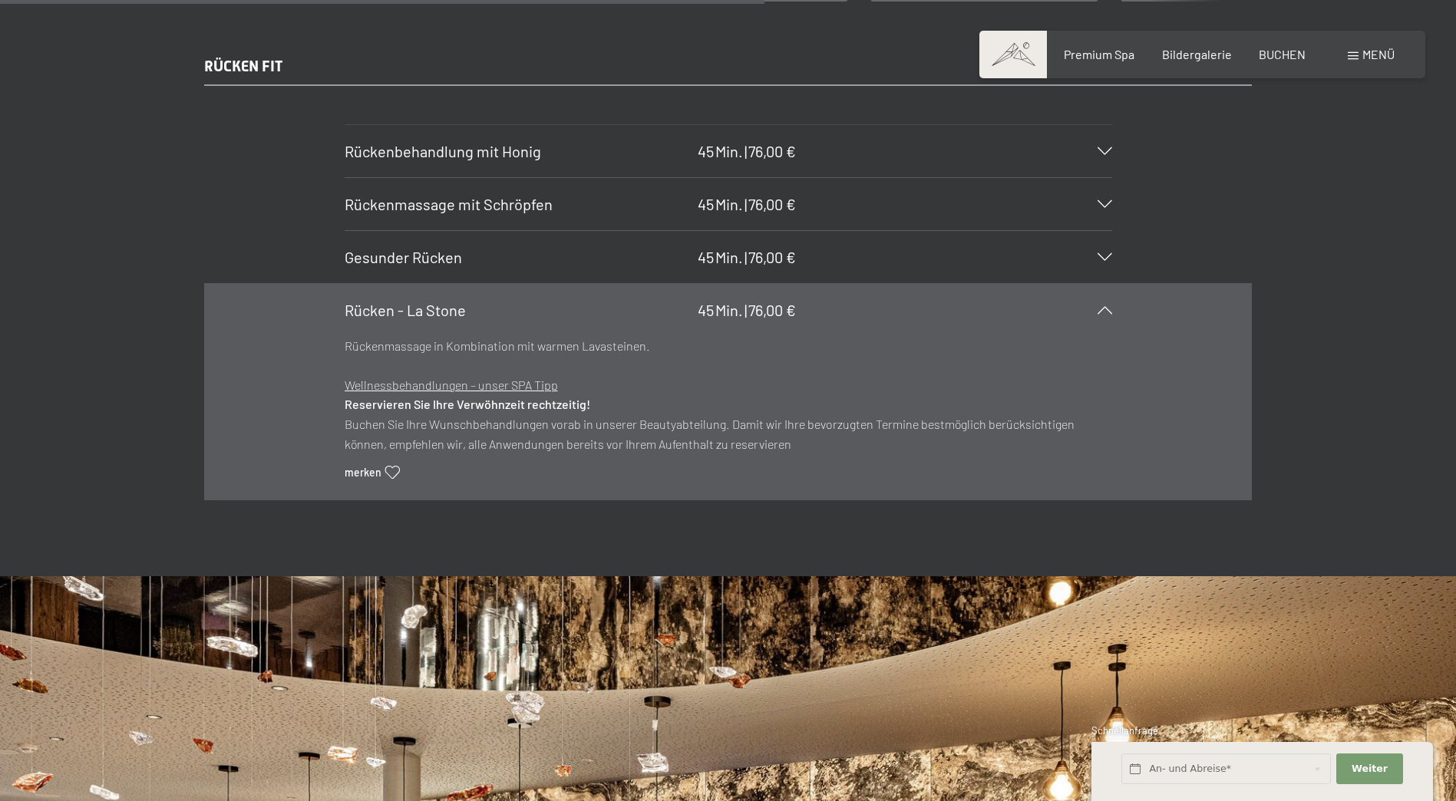
click at [787, 309] on span "76,00 €" at bounding box center [772, 310] width 48 height 18
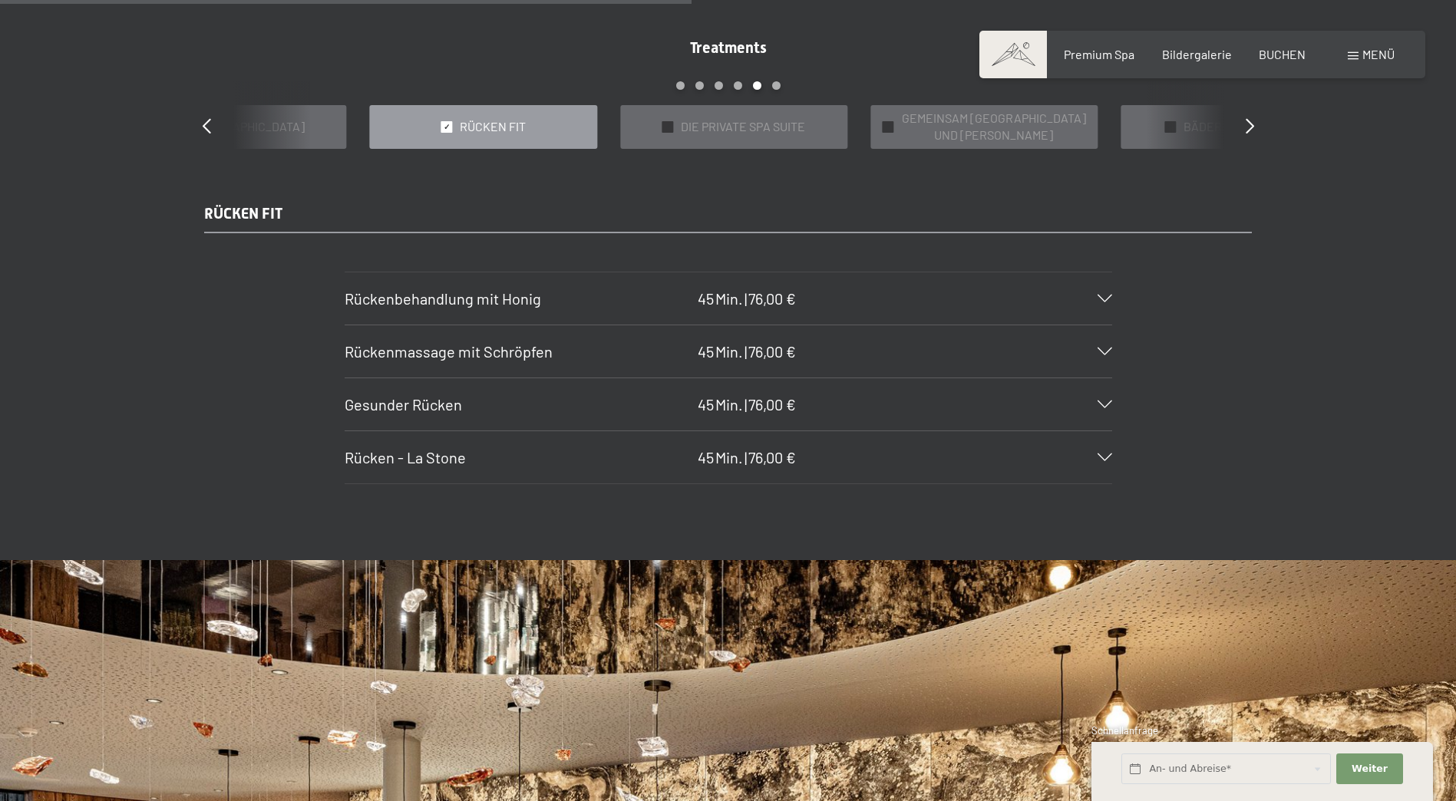
scroll to position [1459, 0]
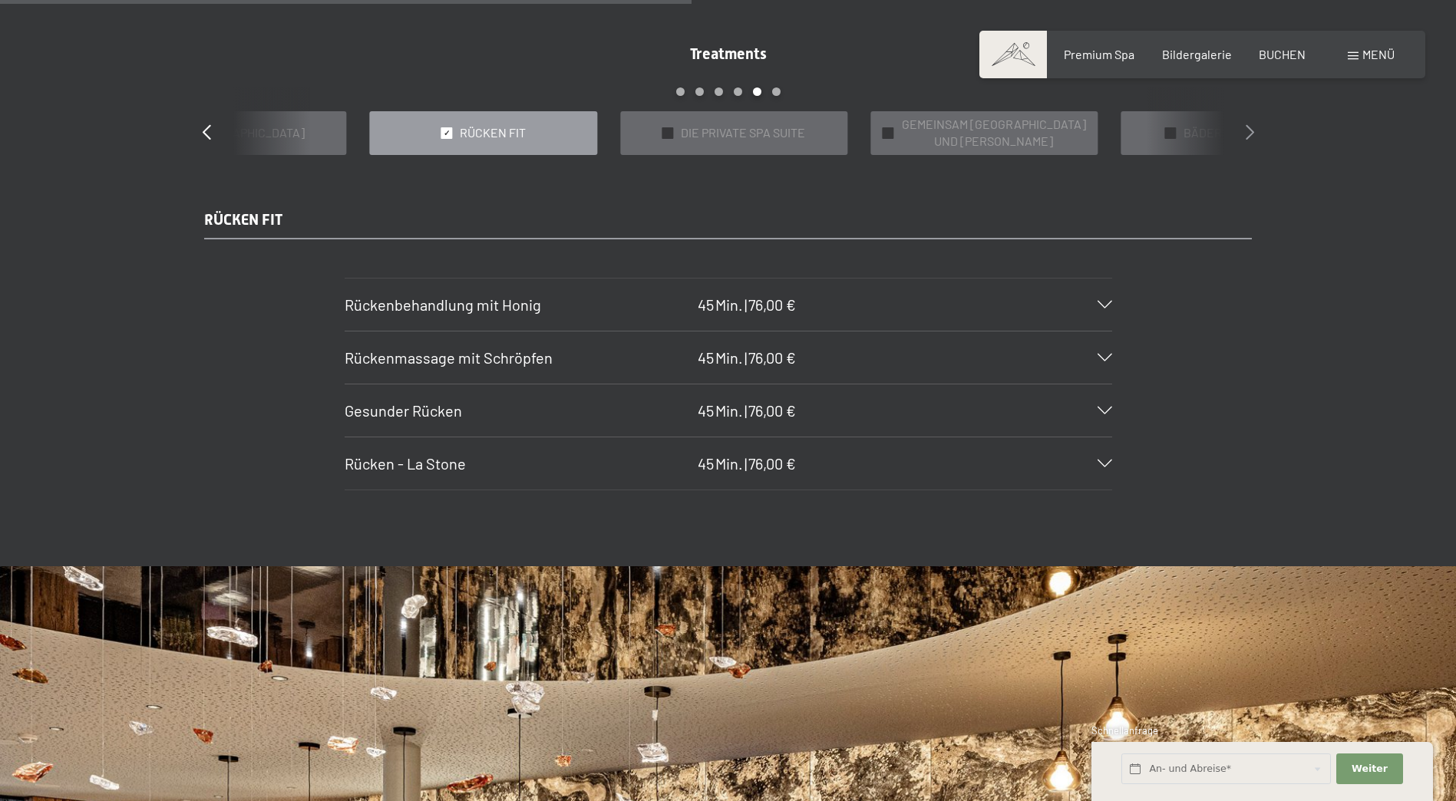
click at [1251, 126] on icon at bounding box center [1250, 131] width 8 height 15
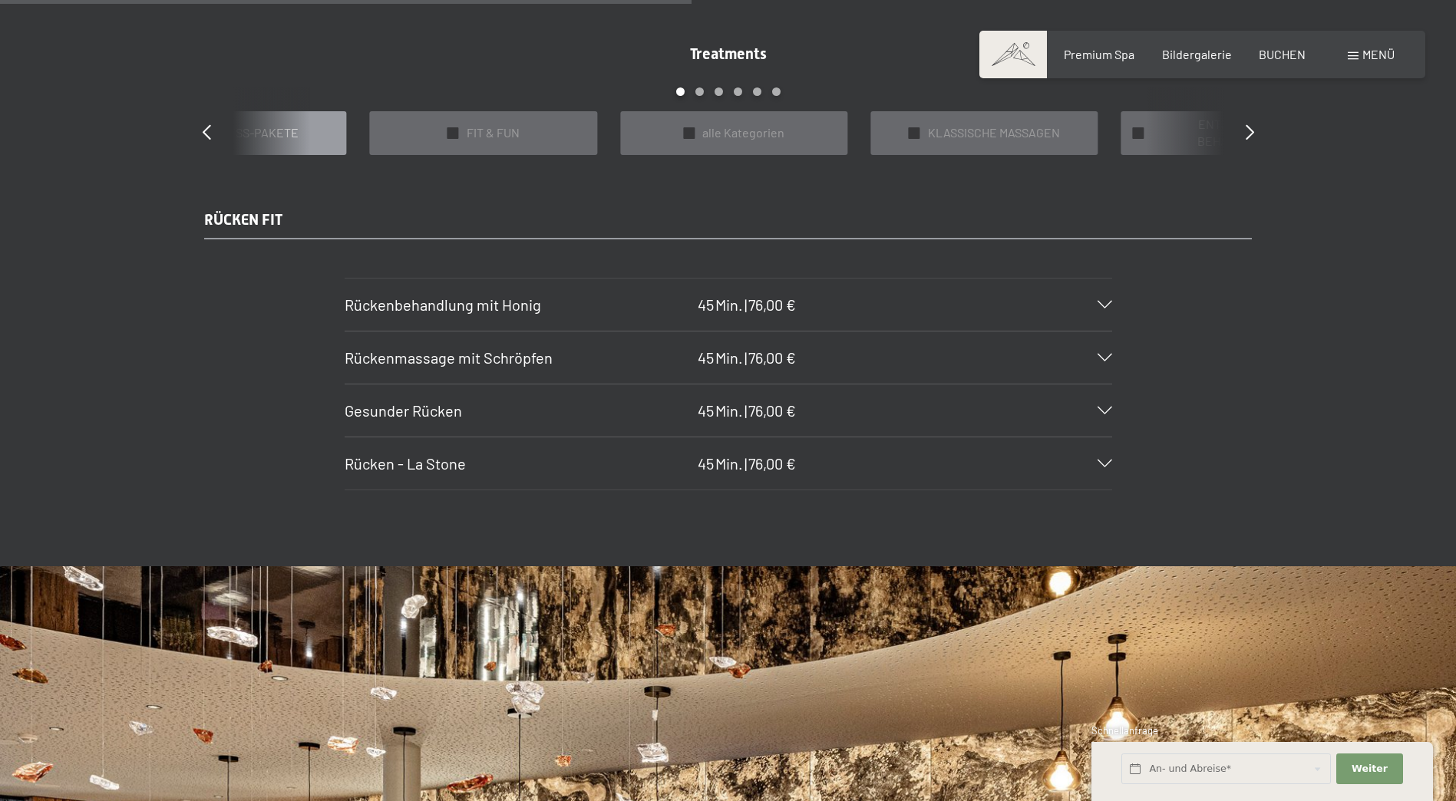
click at [286, 130] on span "WELLNESS-PAKETE" at bounding box center [242, 132] width 111 height 17
click at [1224, 124] on div "Treatments slide 3 to 7 of 22 ✓ BÄDER & PACKUNGEN ✓ VORFREUDE FÜR WERDENDE MÜTT…" at bounding box center [728, 99] width 1105 height 112
click at [1244, 134] on div "Treatments slide 3 to 7 of 22 ✓ BÄDER & PACKUNGEN ✓ VORFREUDE FÜR WERDENDE MÜTT…" at bounding box center [728, 99] width 1105 height 112
click at [1251, 127] on icon at bounding box center [1250, 131] width 8 height 15
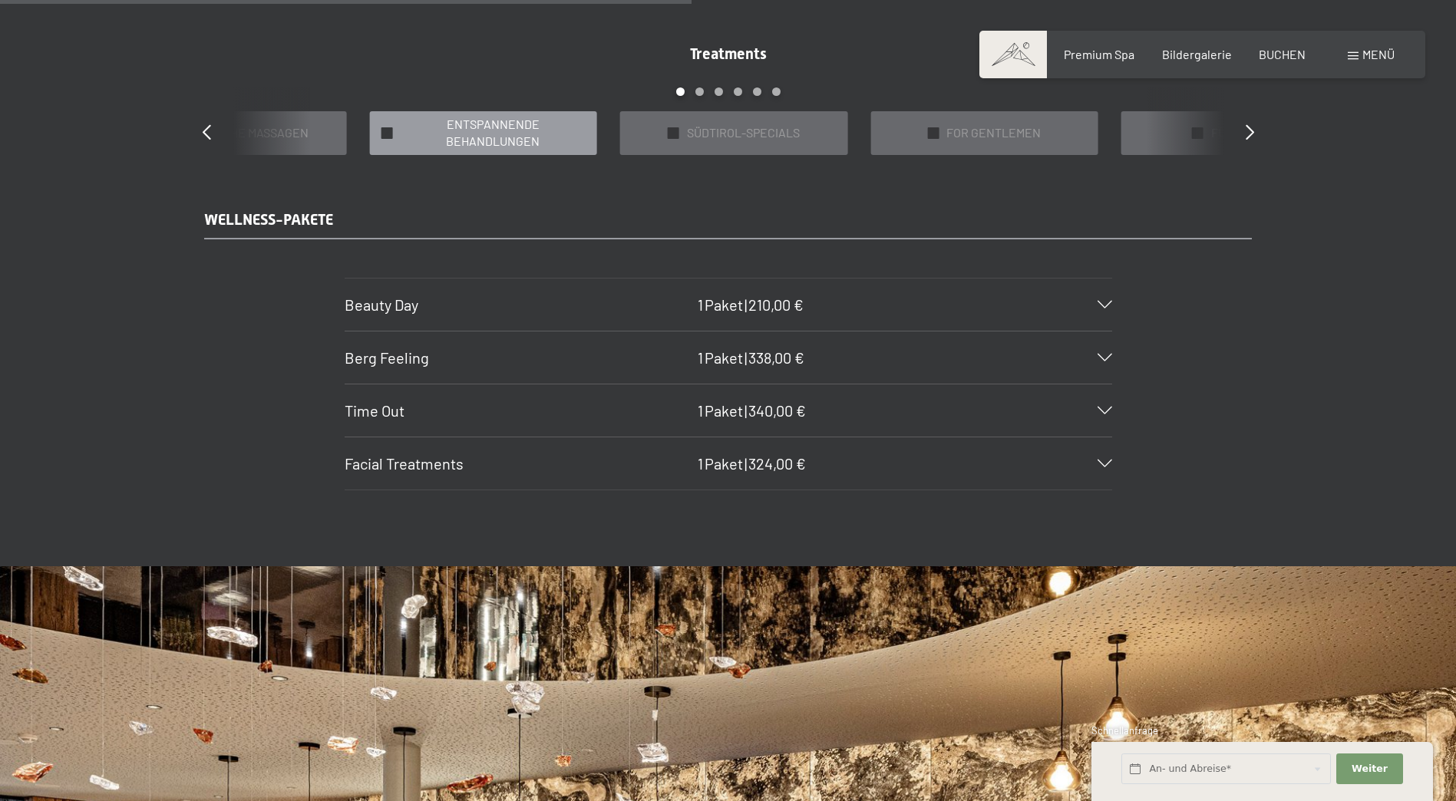
click at [458, 135] on span "ENTSPANNENDE BEHANDLUNGEN" at bounding box center [493, 133] width 185 height 35
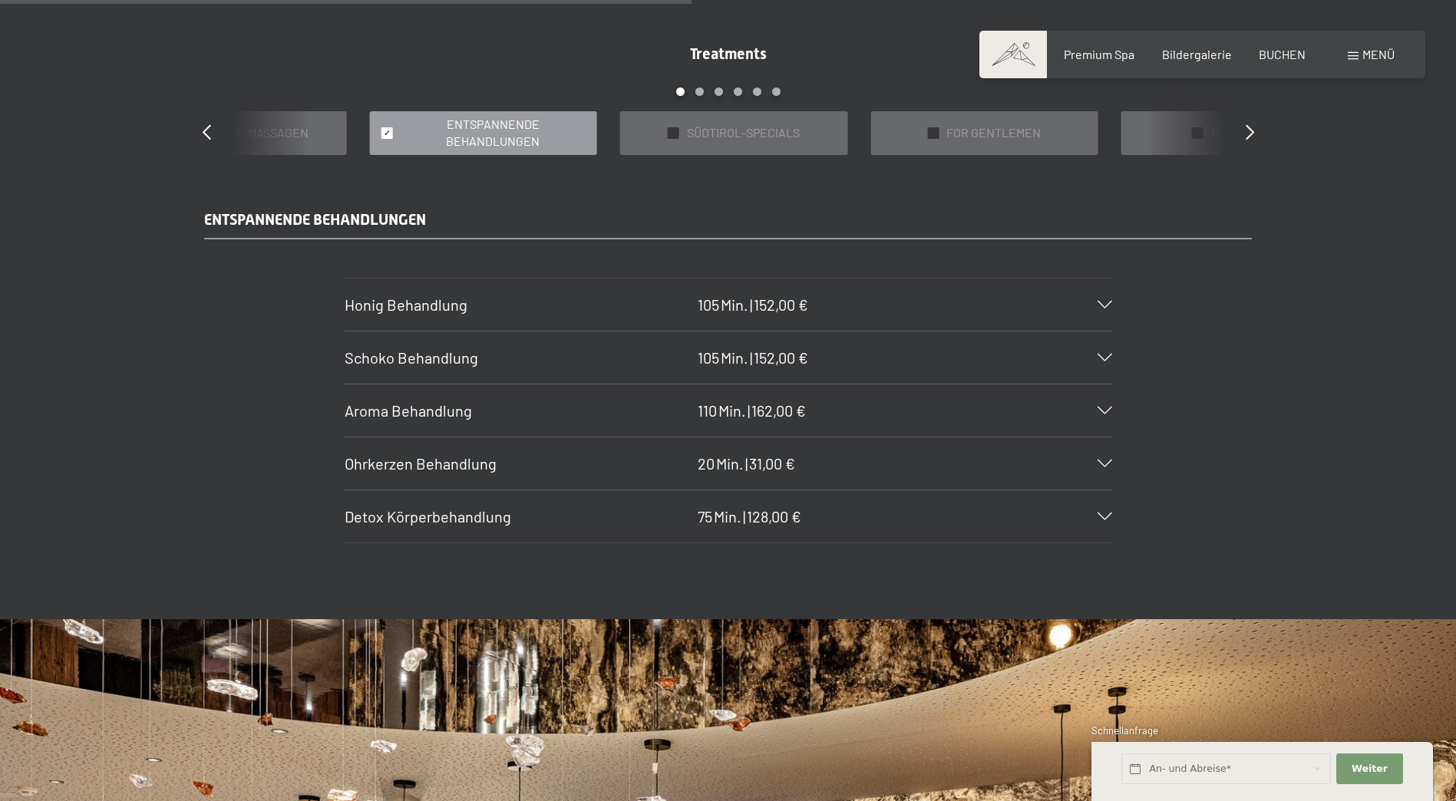
click at [1234, 131] on div "Treatments slide 6 to 10 of 22 ✓ BÄDER & PACKUNGEN ✓ VORFREUDE FÜR WERDENDE MÜT…" at bounding box center [728, 99] width 1105 height 112
click at [1251, 127] on icon at bounding box center [1250, 131] width 8 height 15
click at [512, 140] on span "HIGHTECH NATURAL COSMETIC TEAM DR JOSEPH" at bounding box center [493, 133] width 185 height 35
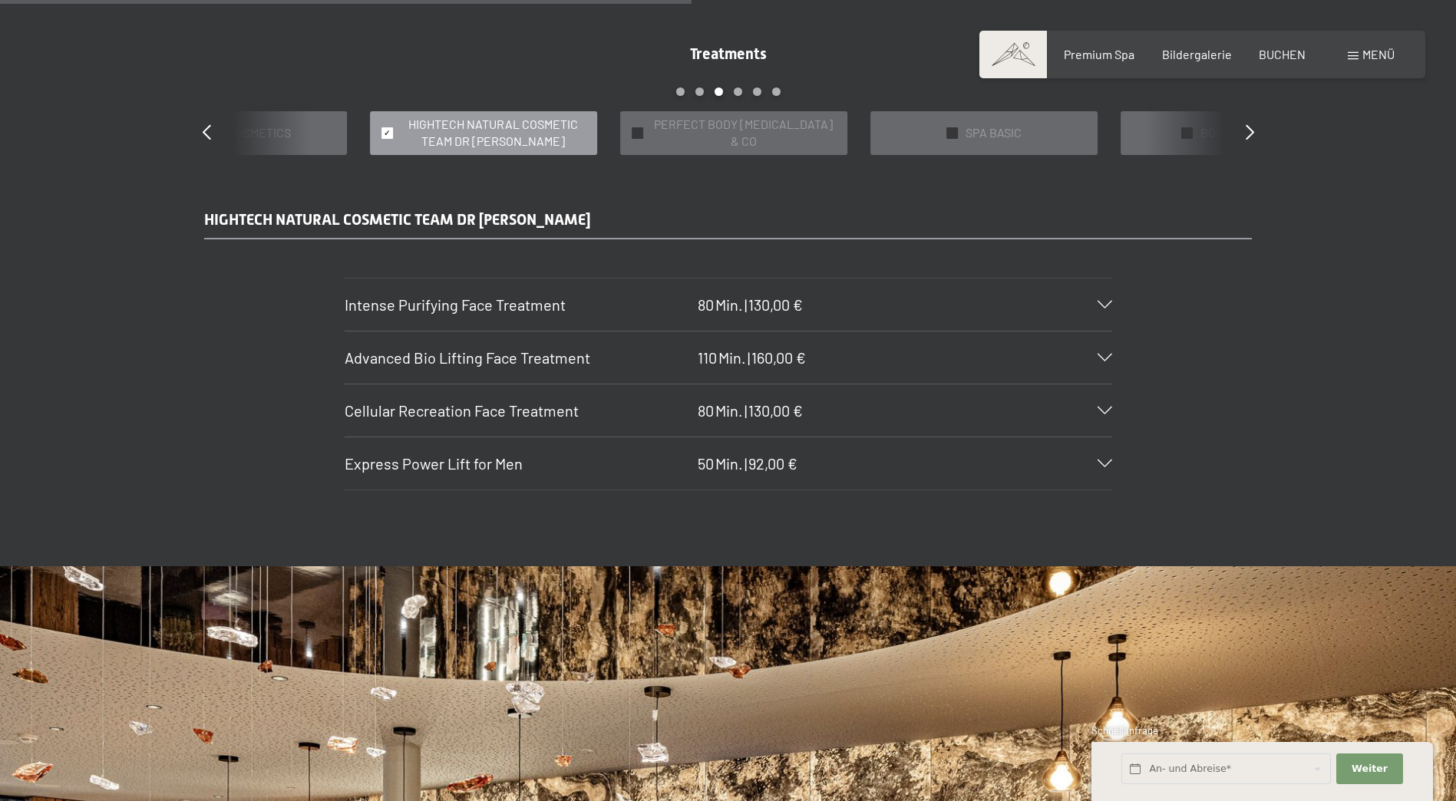
click at [596, 312] on h3 "Intense Purifying Face Treatment" at bounding box center [517, 304] width 345 height 21
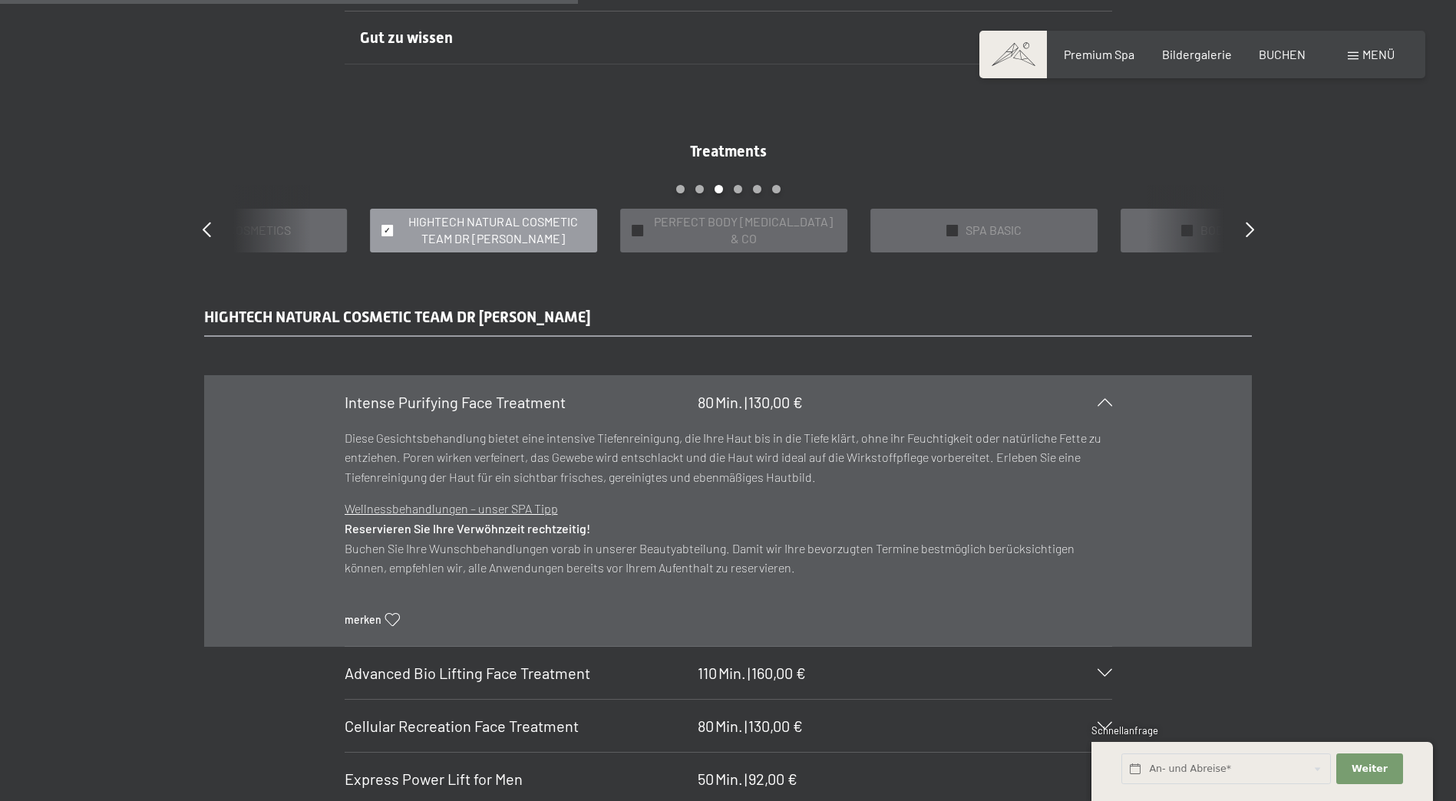
scroll to position [1305, 0]
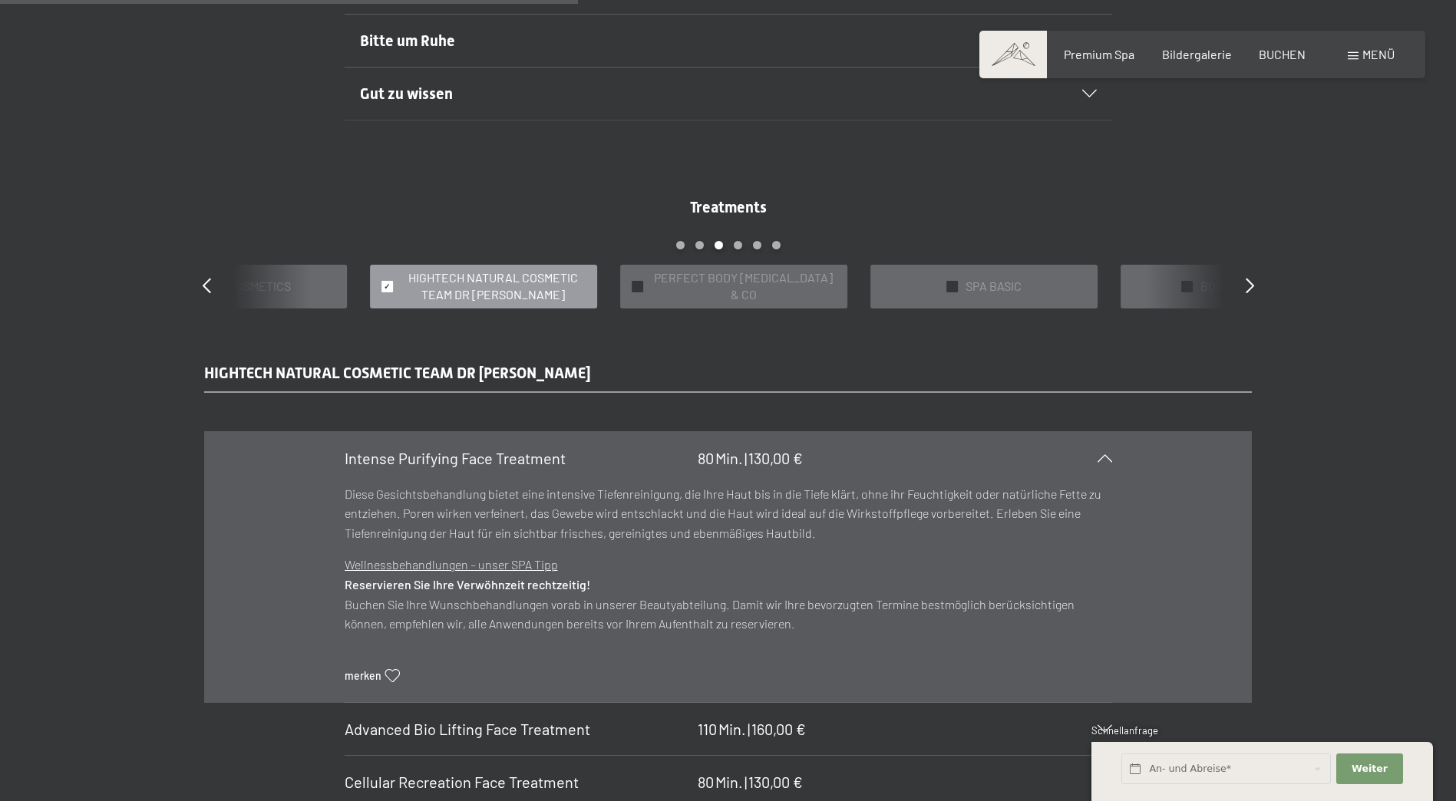
click at [1239, 282] on div "Treatments slide 12 to 16 of 22 ✓ BÄDER & PACKUNGEN ✓ VORFREUDE FÜR WERDENDE MÜ…" at bounding box center [728, 253] width 1105 height 112
drag, startPoint x: 1052, startPoint y: 300, endPoint x: 1007, endPoint y: 299, distance: 44.5
click at [1030, 300] on div "✓ SPA BASIC" at bounding box center [984, 287] width 227 height 44
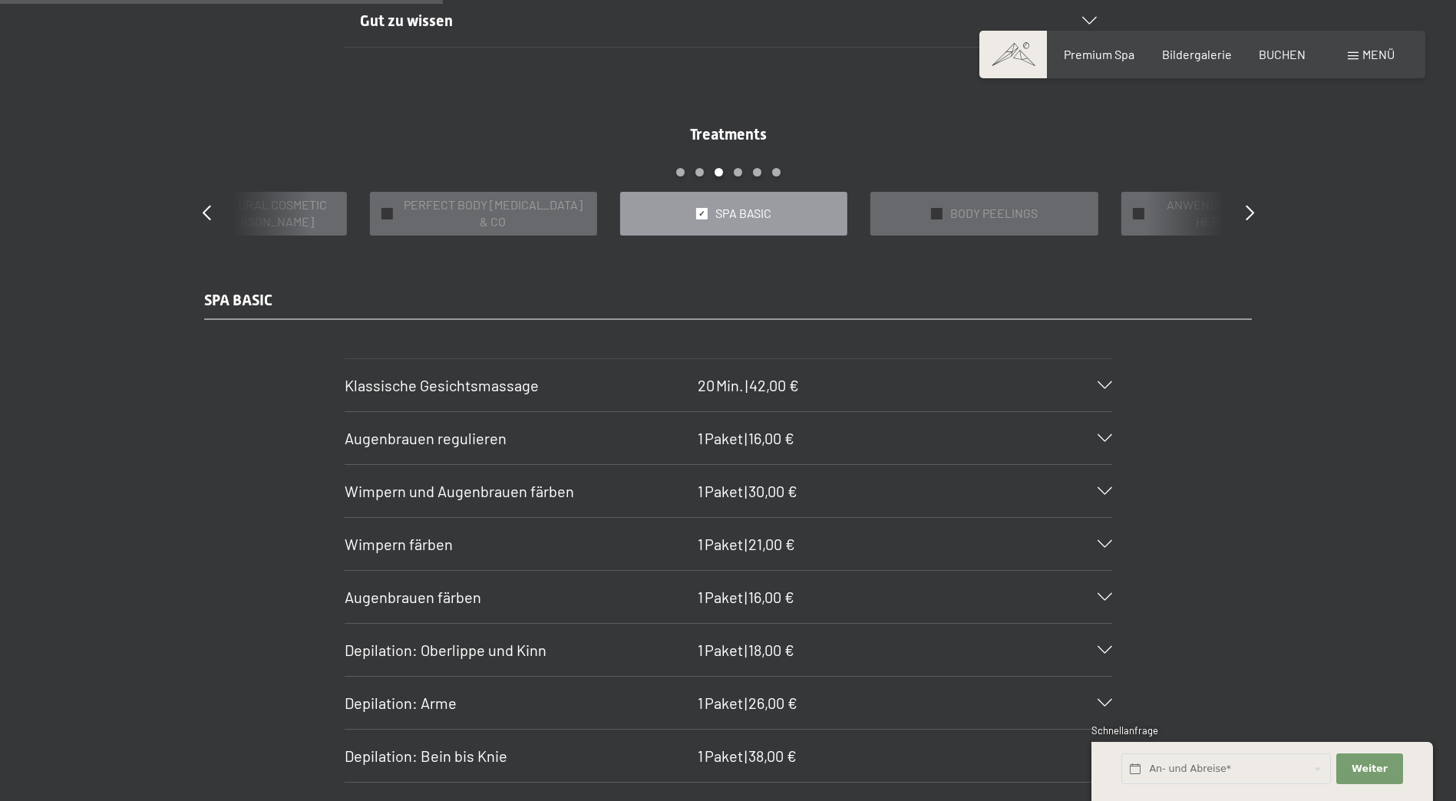
scroll to position [1228, 0]
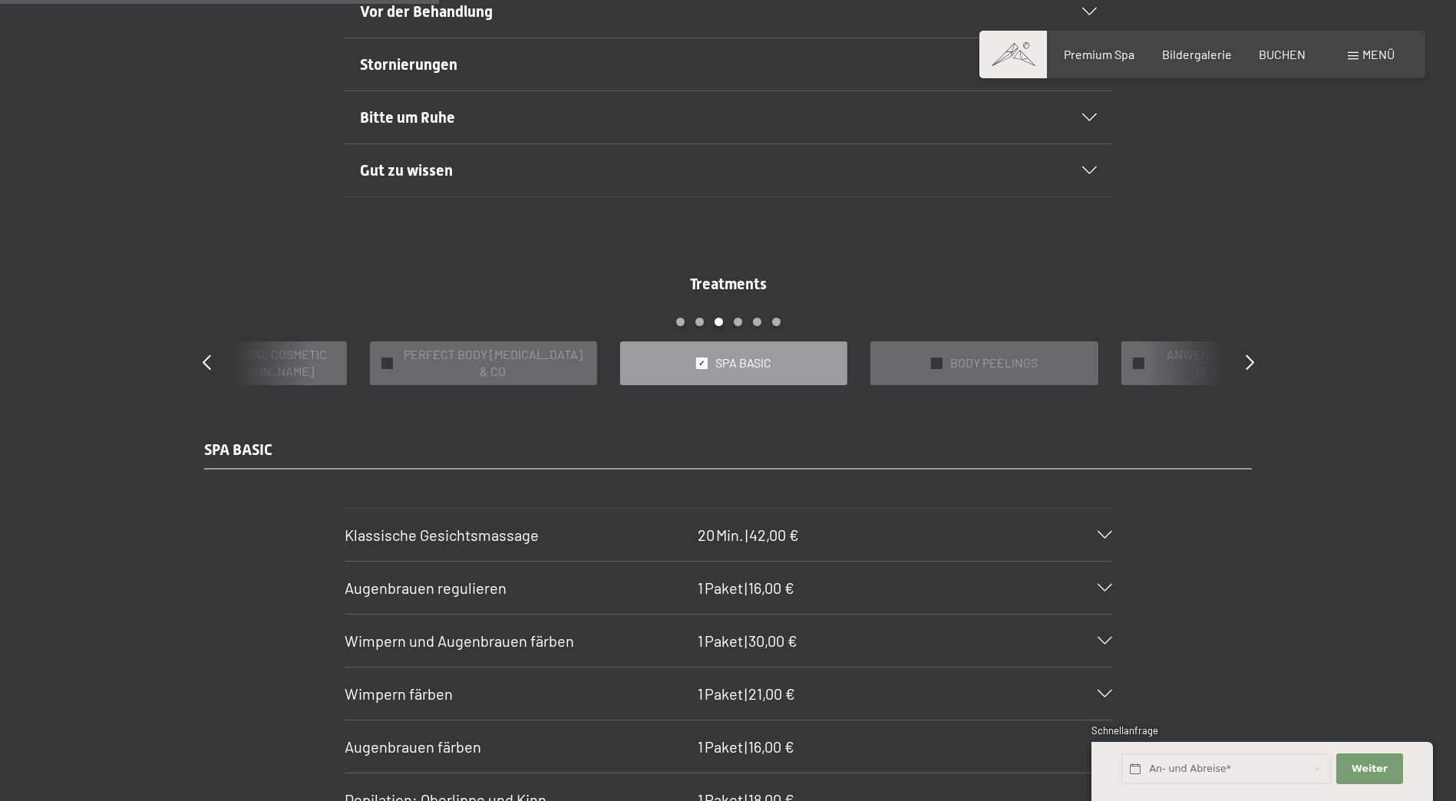
click at [1237, 357] on div "Treatments slide 13 to 17 of 22 ✓ BÄDER & PACKUNGEN ✓ VORFREUDE FÜR WERDENDE MÜ…" at bounding box center [728, 329] width 1105 height 112
click at [1246, 356] on icon at bounding box center [1250, 362] width 8 height 15
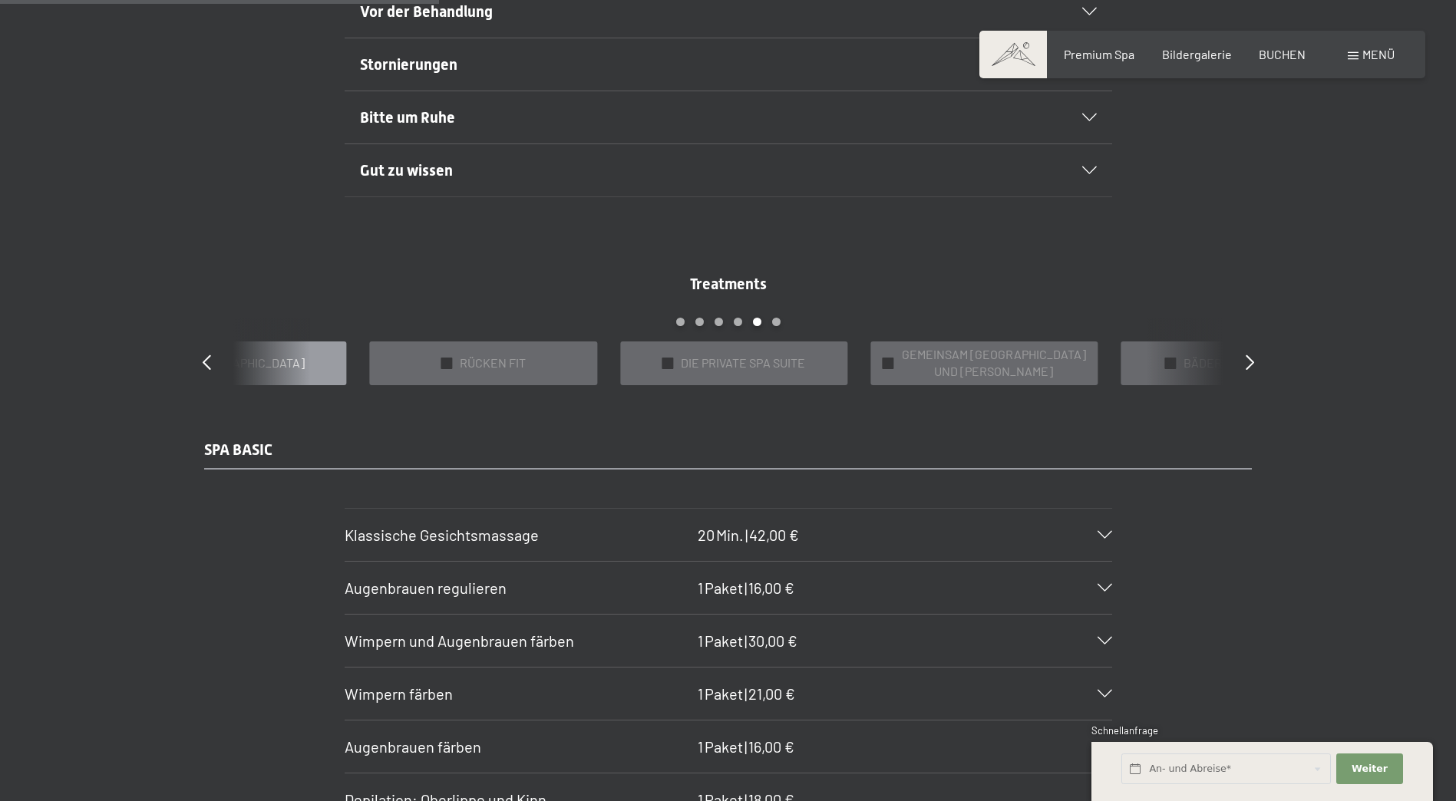
click at [298, 371] on div "✓ AYURVEDA" at bounding box center [232, 364] width 227 height 44
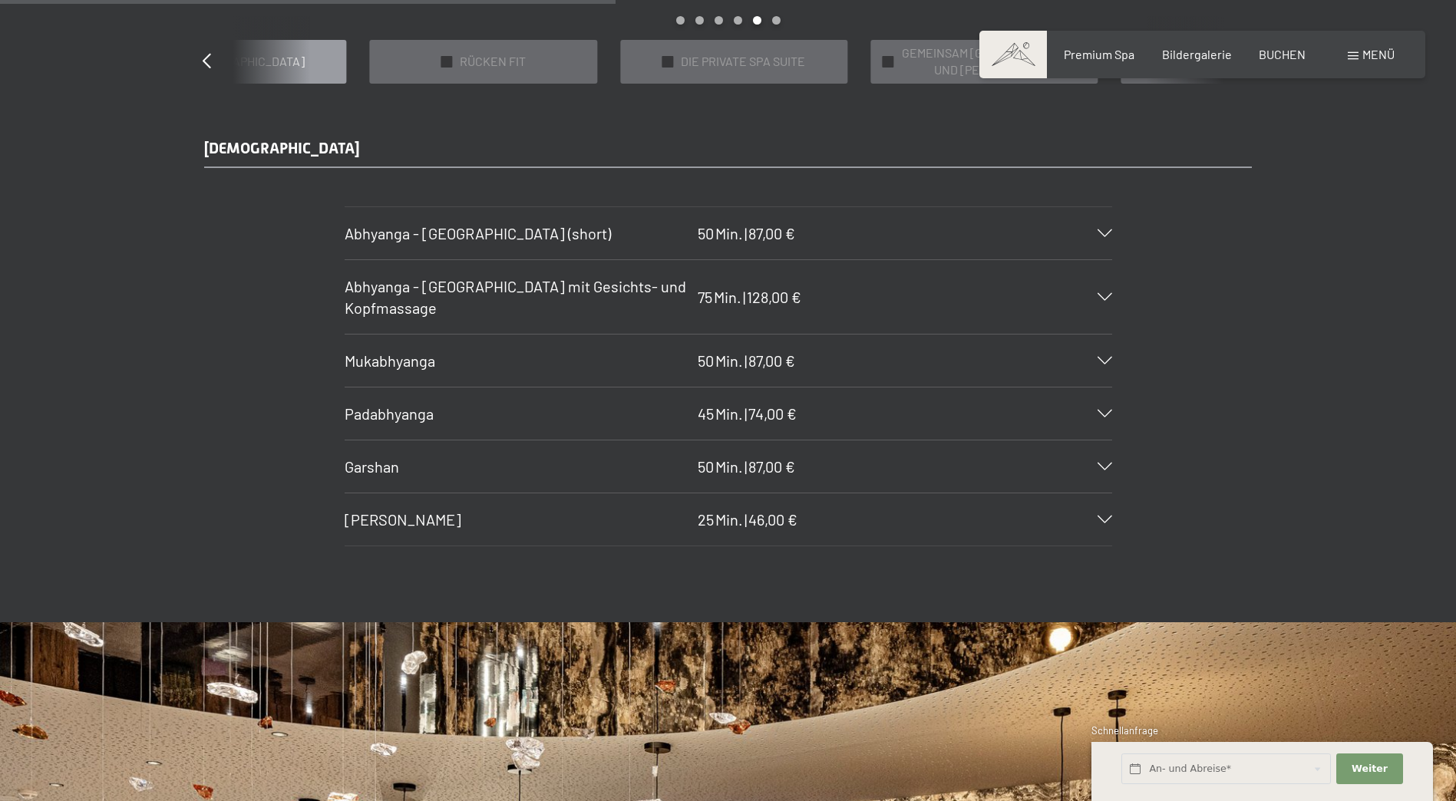
scroll to position [1535, 0]
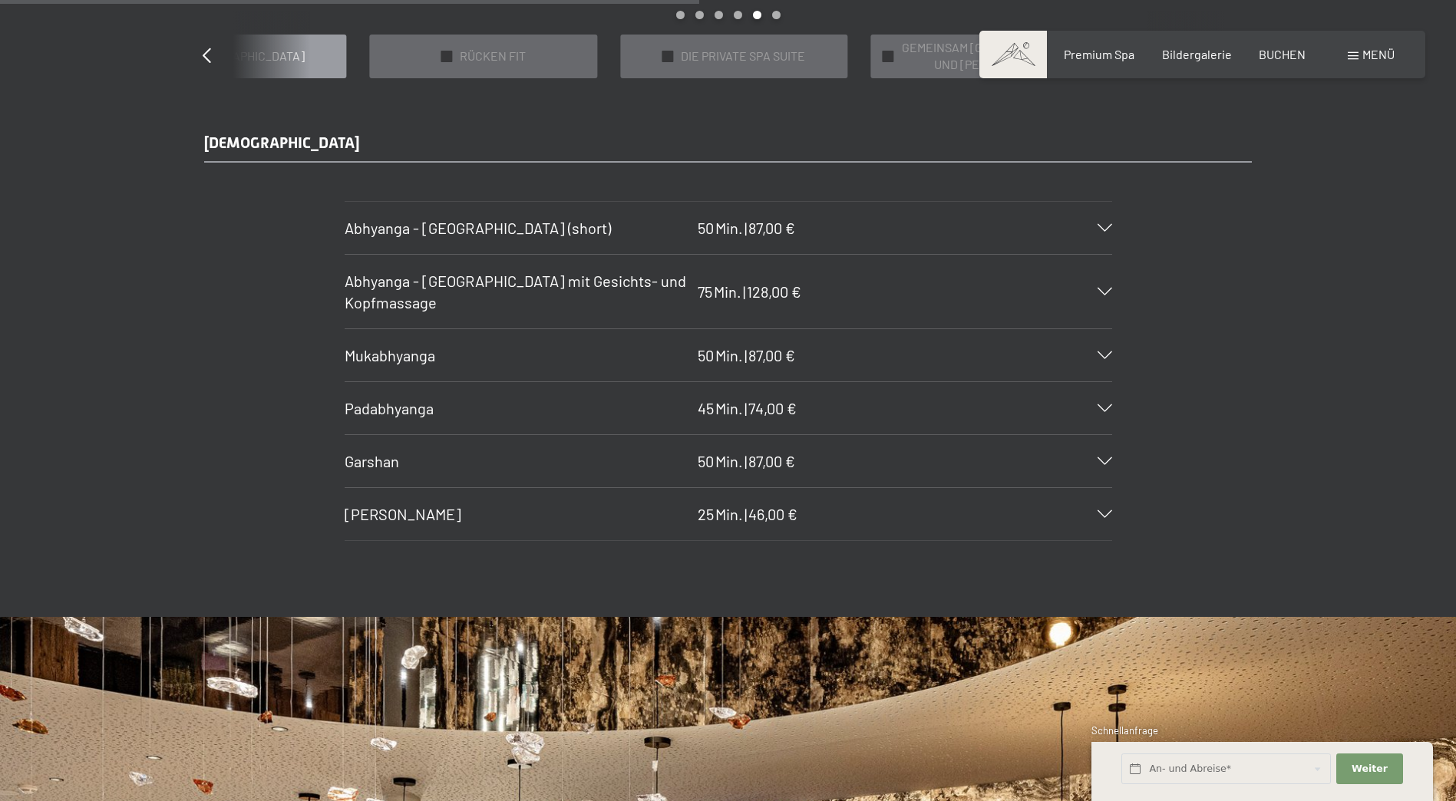
click at [553, 343] on div "Mukabhyanga 50 Min. | 87,00 €" at bounding box center [729, 355] width 768 height 52
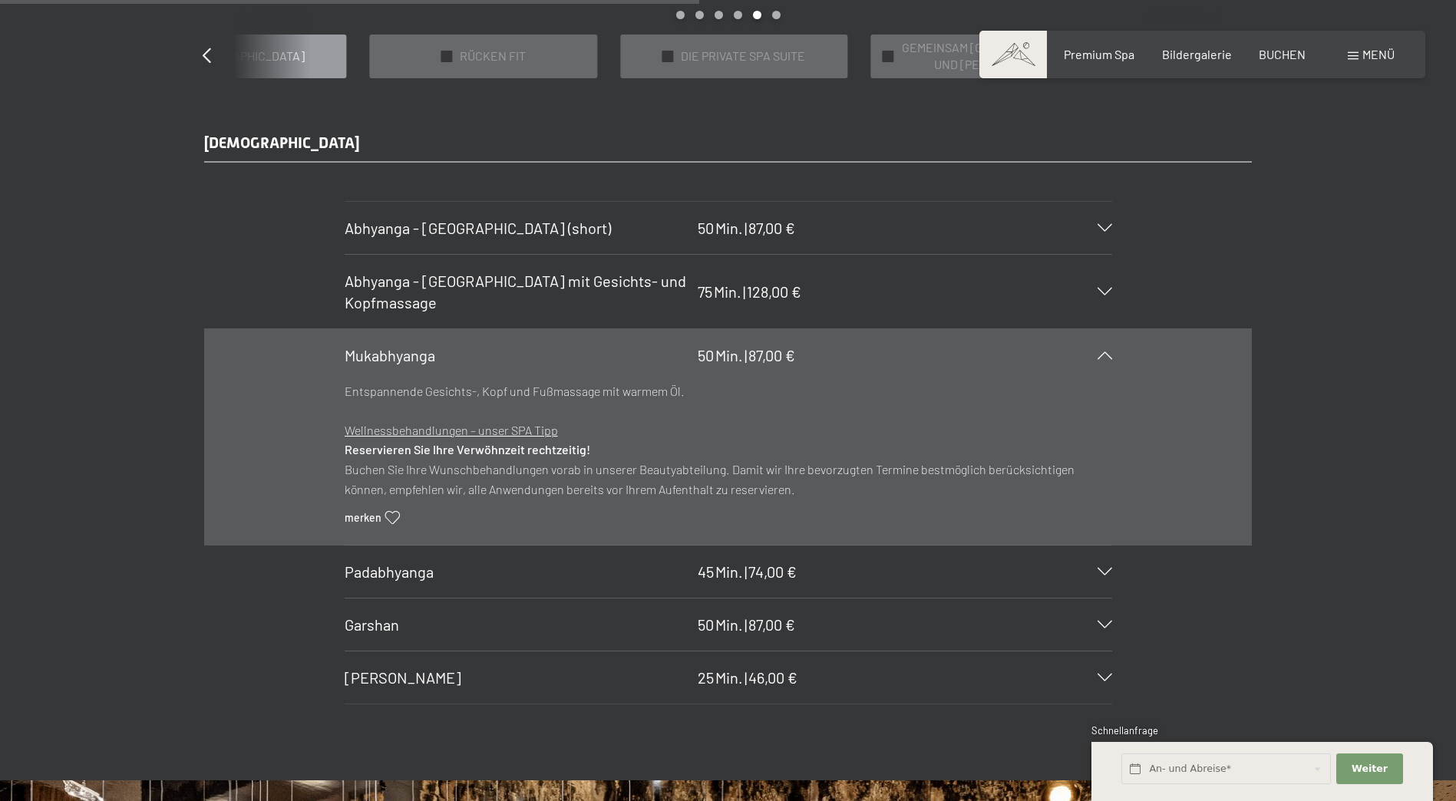
click at [553, 343] on div "Mukabhyanga 50 Min. | 87,00 €" at bounding box center [729, 355] width 768 height 52
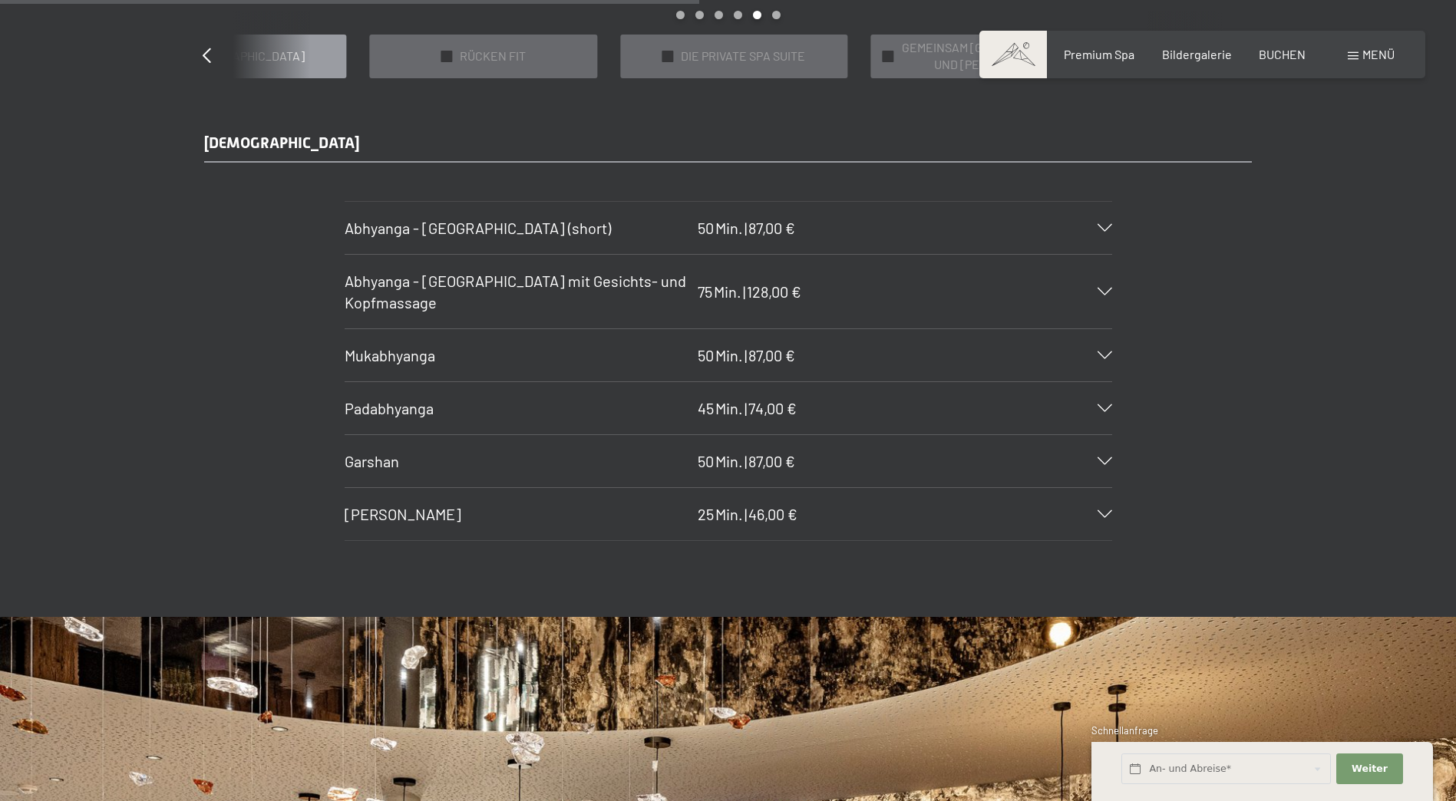
click at [490, 403] on h3 "Padabhyanga" at bounding box center [517, 408] width 345 height 21
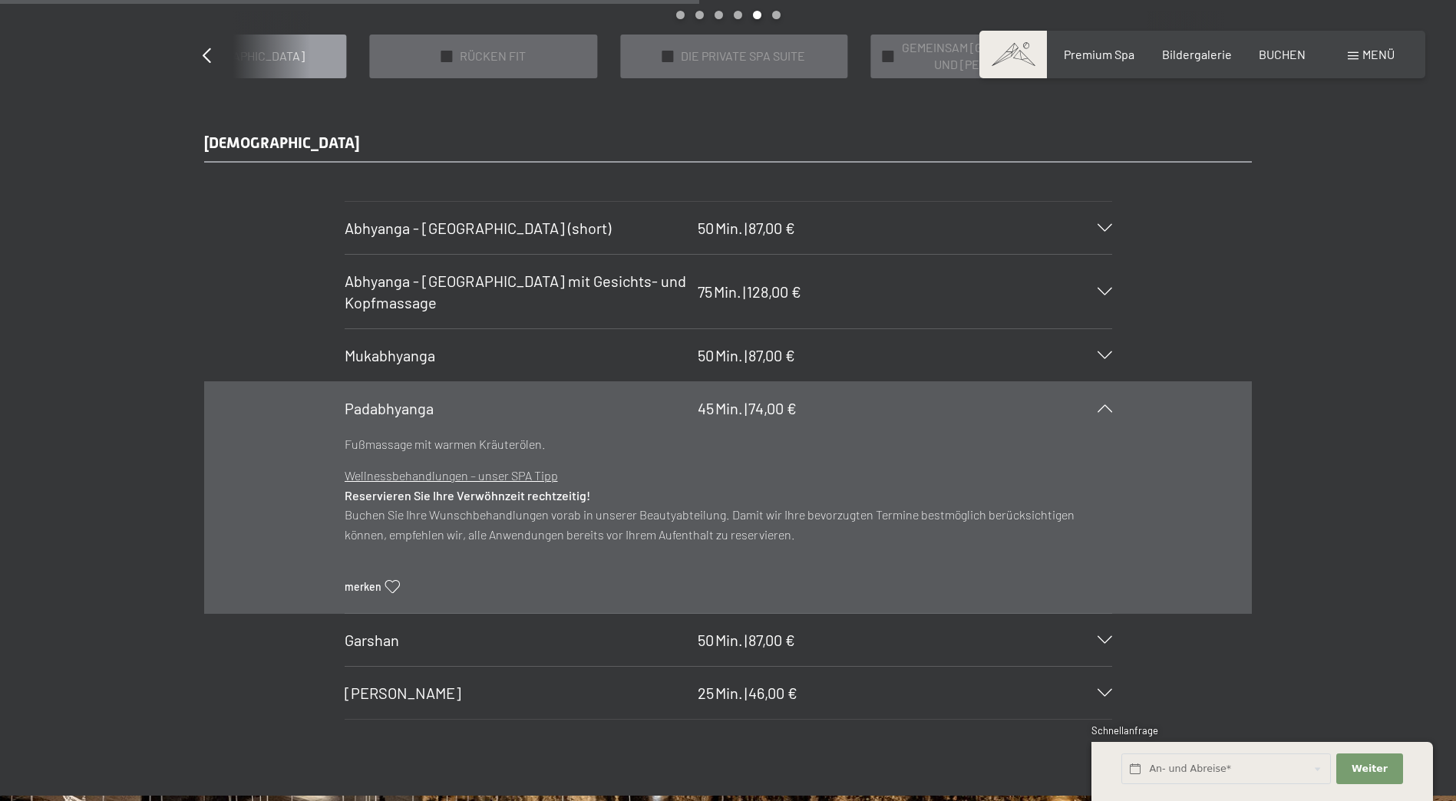
click at [490, 403] on h3 "Padabhyanga" at bounding box center [517, 408] width 345 height 21
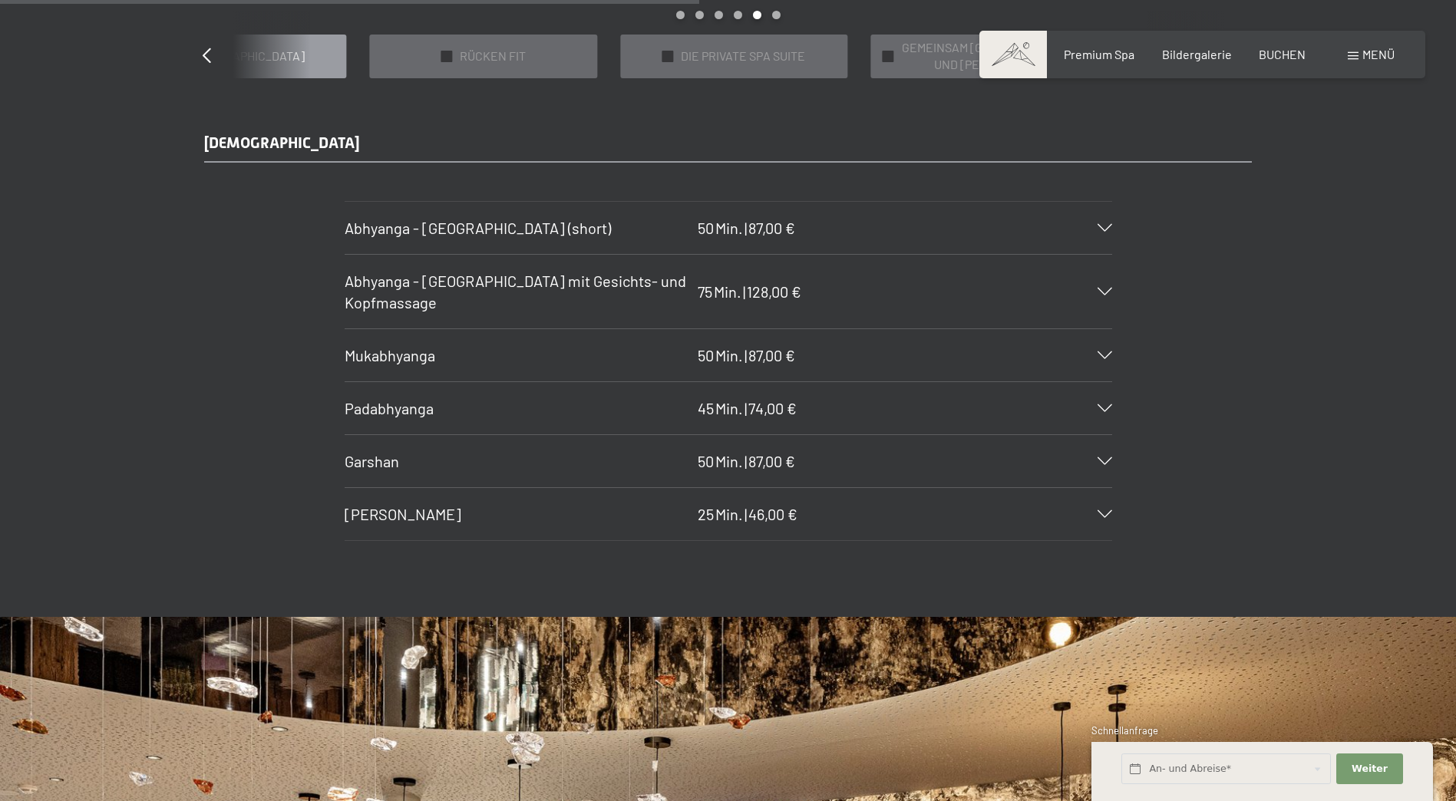
click at [443, 444] on div "Garshan 50 Min. | 87,00 €" at bounding box center [729, 461] width 768 height 52
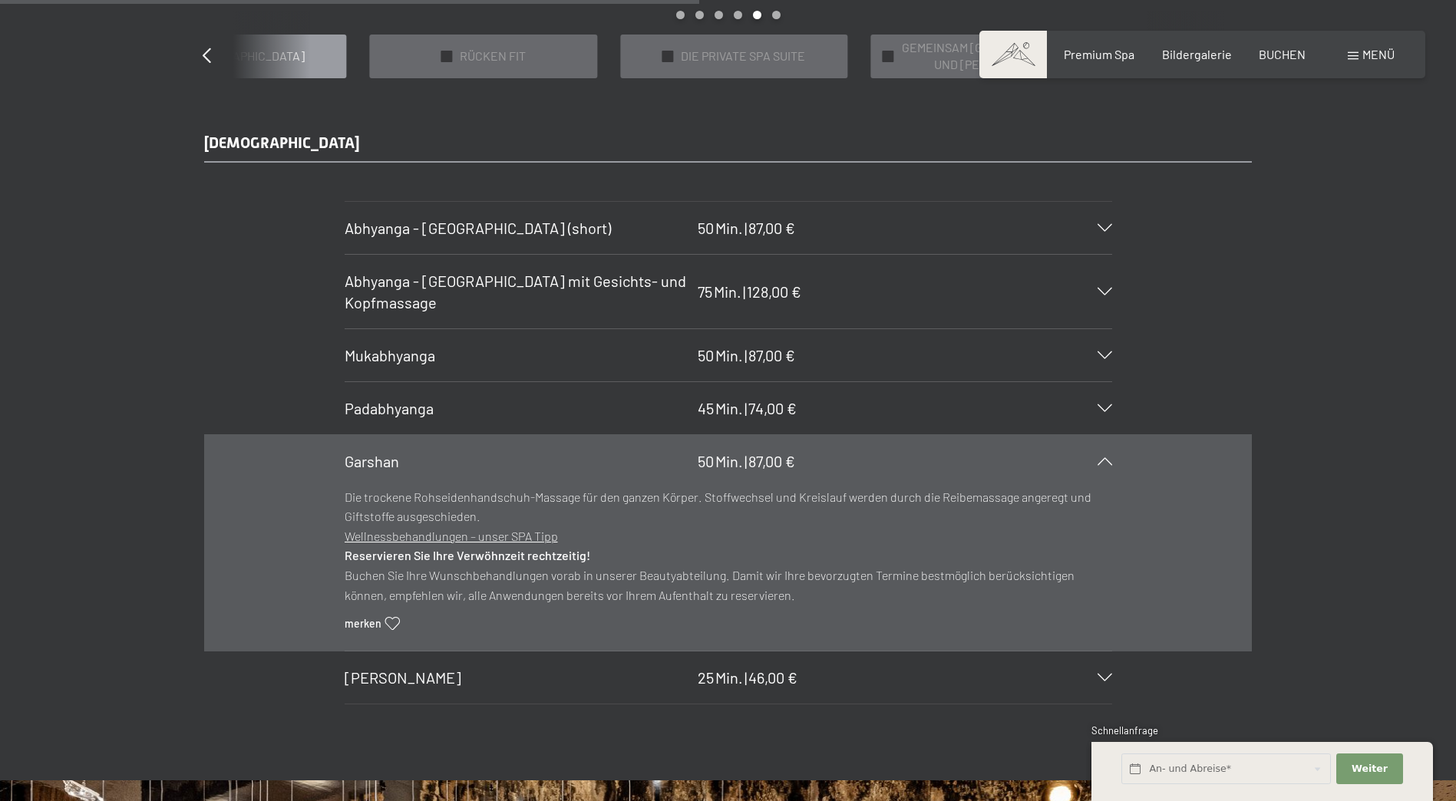
click at [443, 444] on div "Garshan 50 Min. | 87,00 €" at bounding box center [729, 461] width 768 height 52
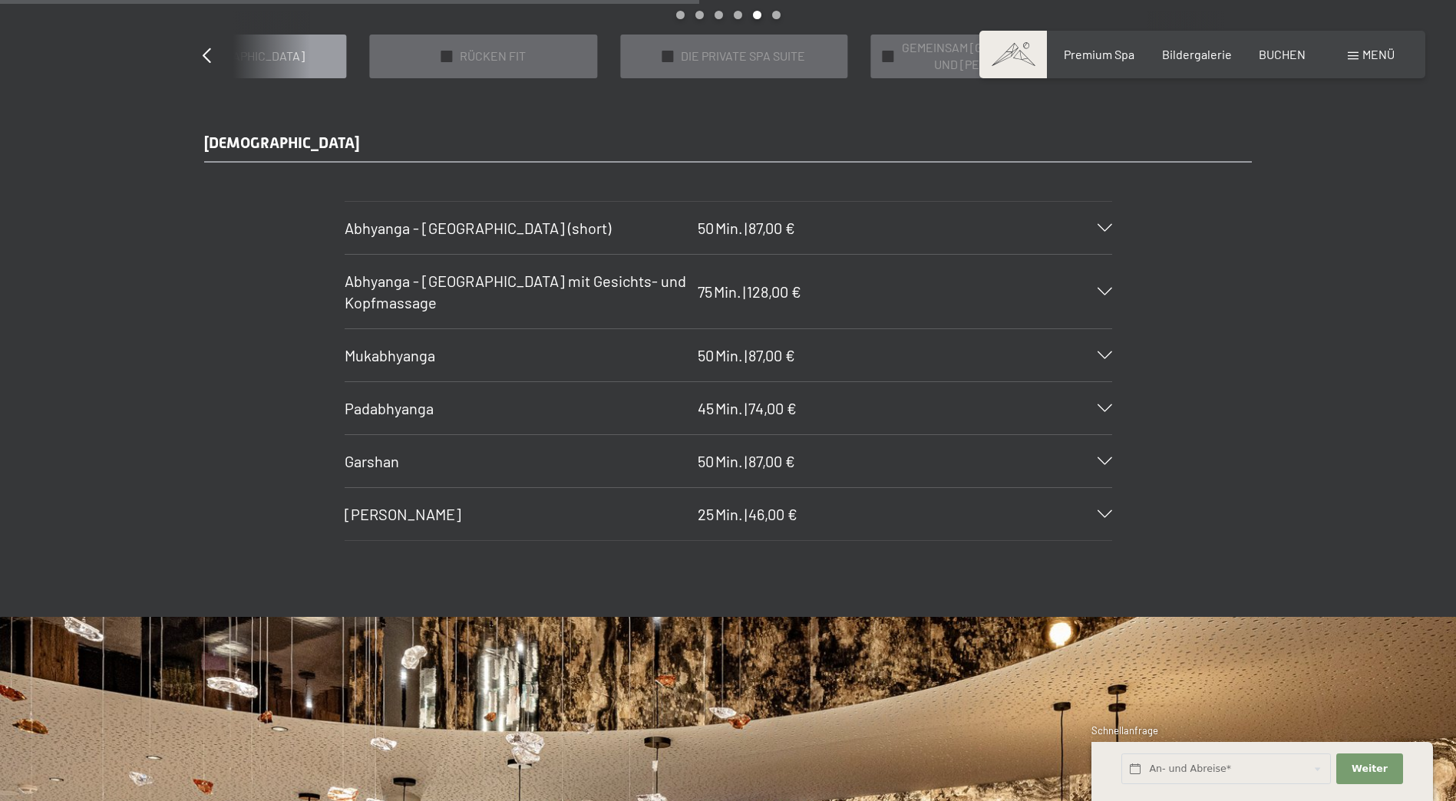
click at [427, 519] on span "Shiro Abhyanga" at bounding box center [403, 514] width 117 height 18
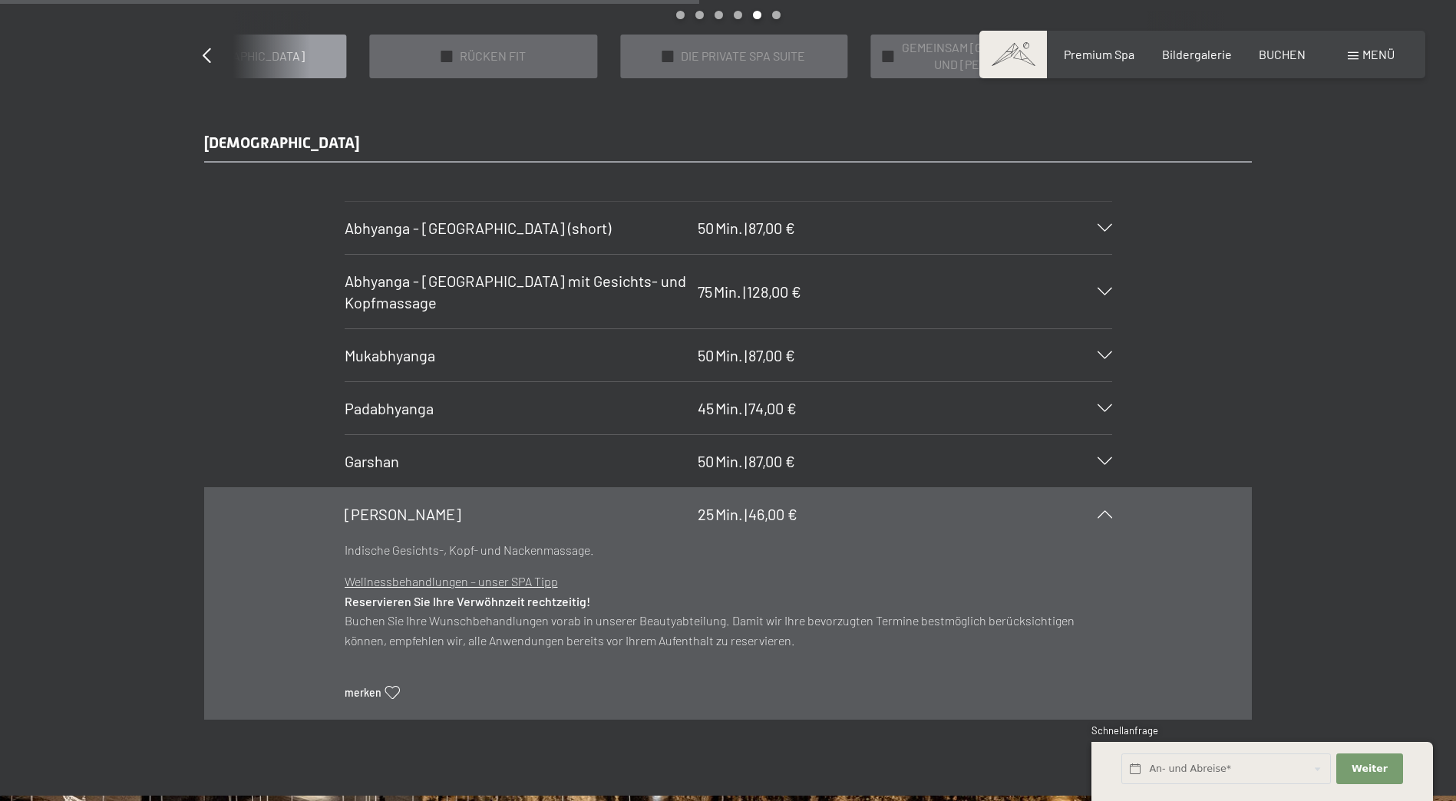
click at [416, 349] on span "Mukabhyanga" at bounding box center [390, 355] width 91 height 18
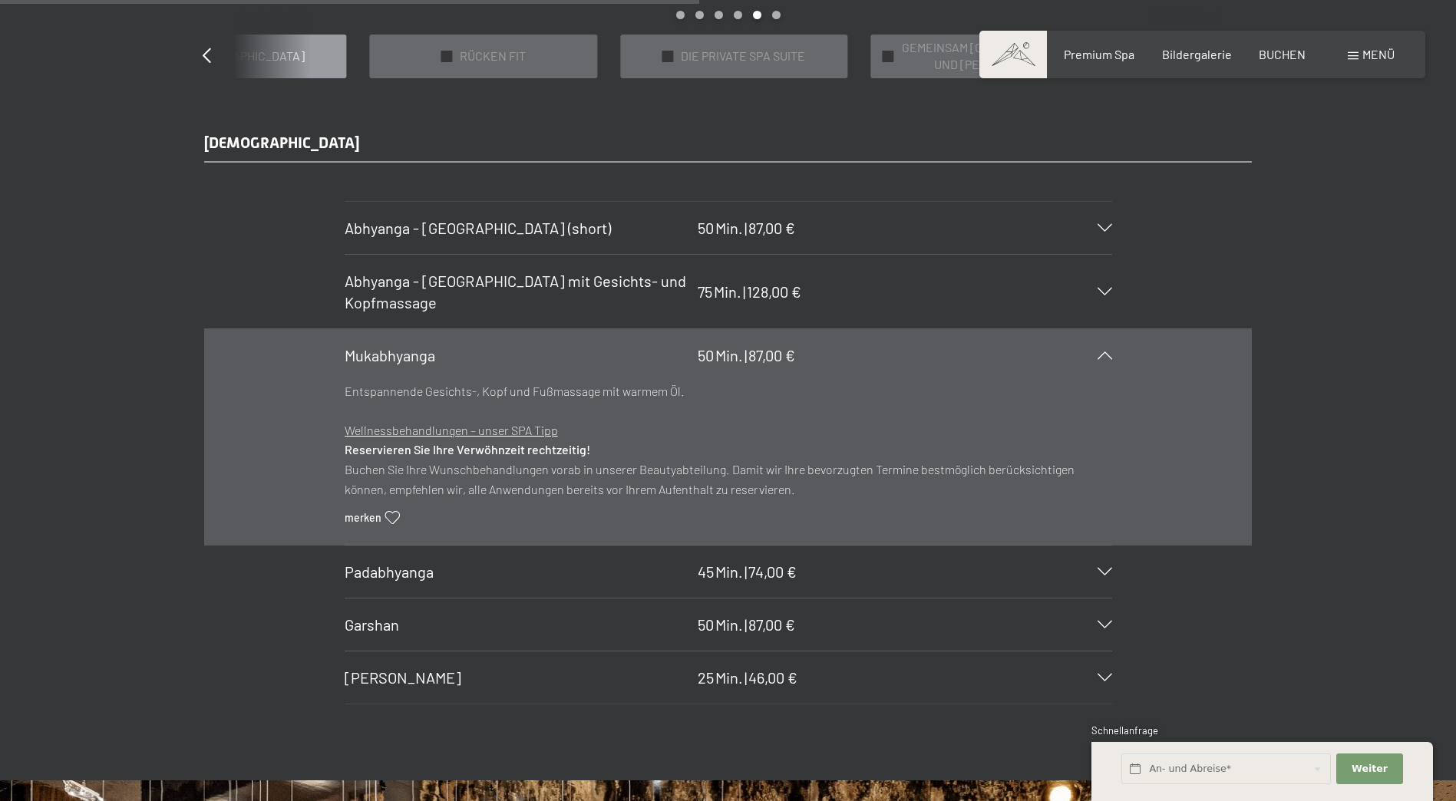
click at [428, 305] on span "Abhyanga - Ganzkörpermassage mit Gesichts- und Kopfmassage" at bounding box center [516, 292] width 342 height 40
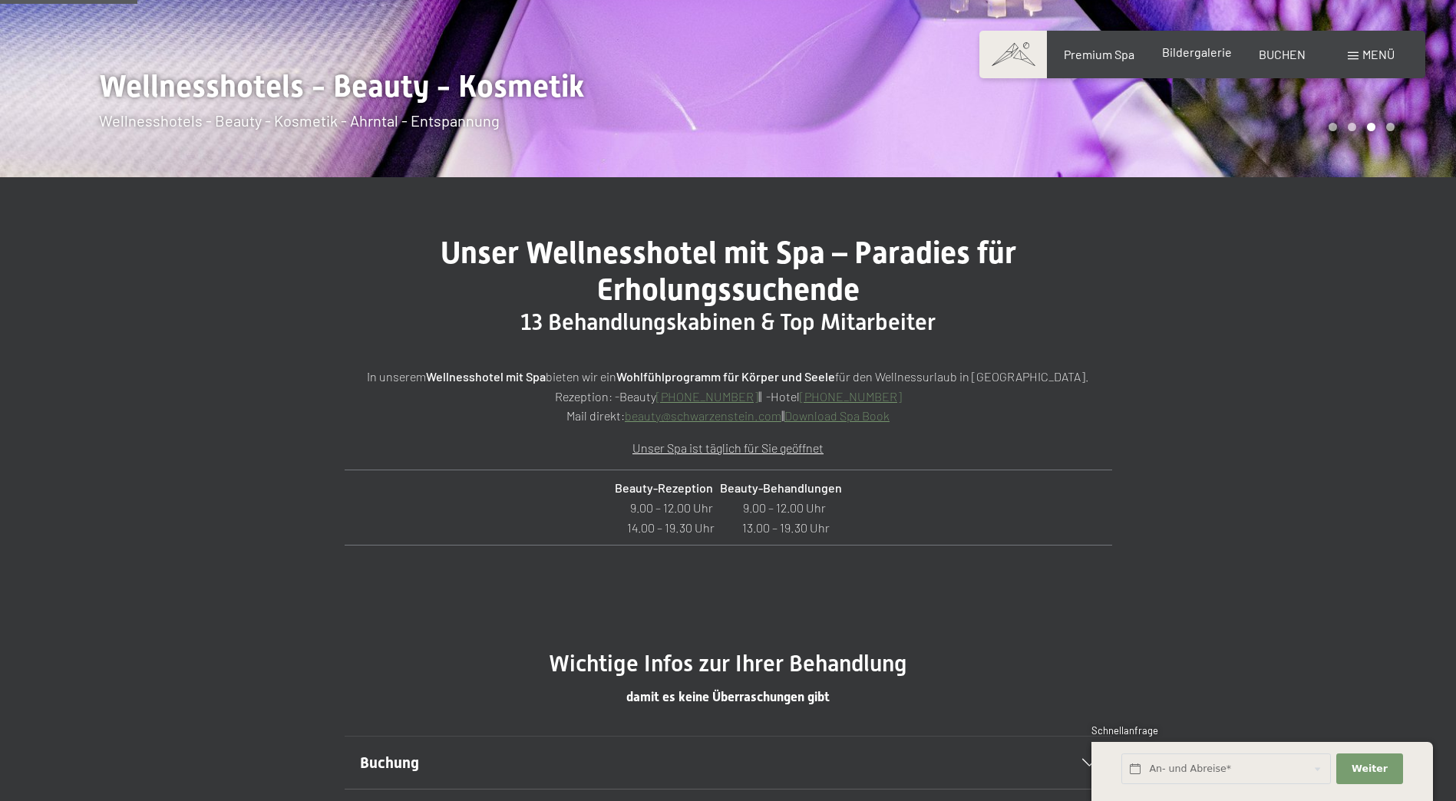
scroll to position [307, 0]
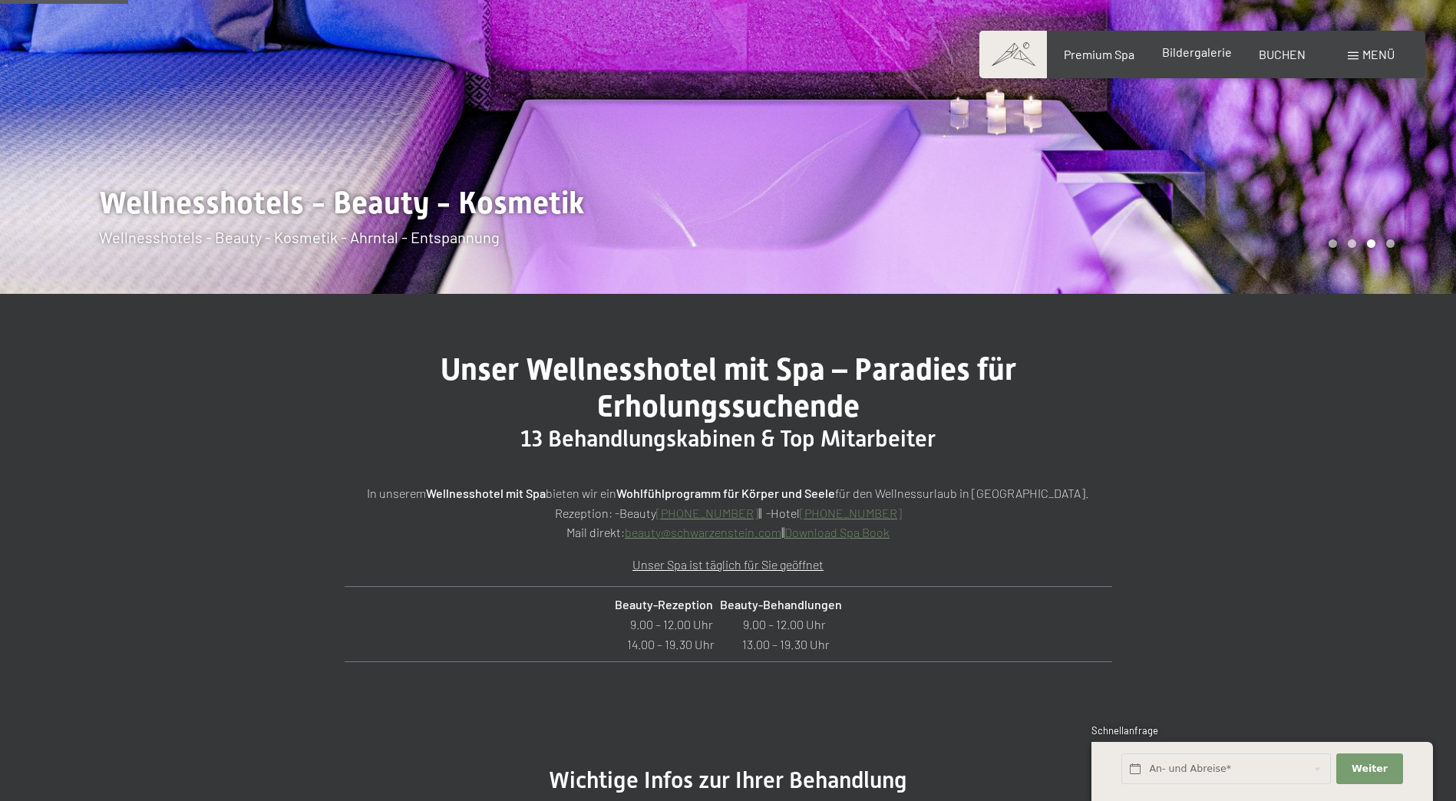
click at [1205, 52] on span "Bildergalerie" at bounding box center [1197, 52] width 70 height 15
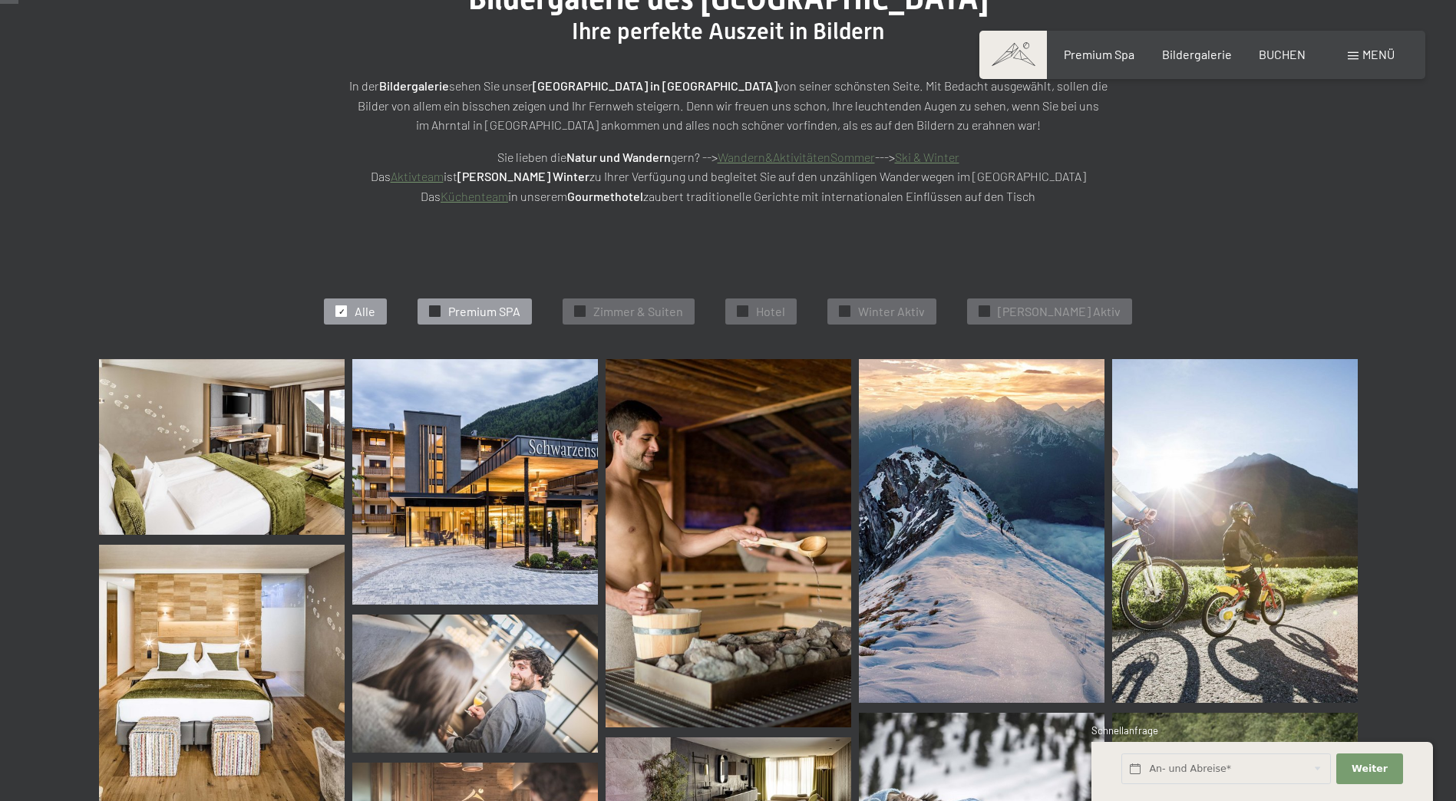
scroll to position [384, 0]
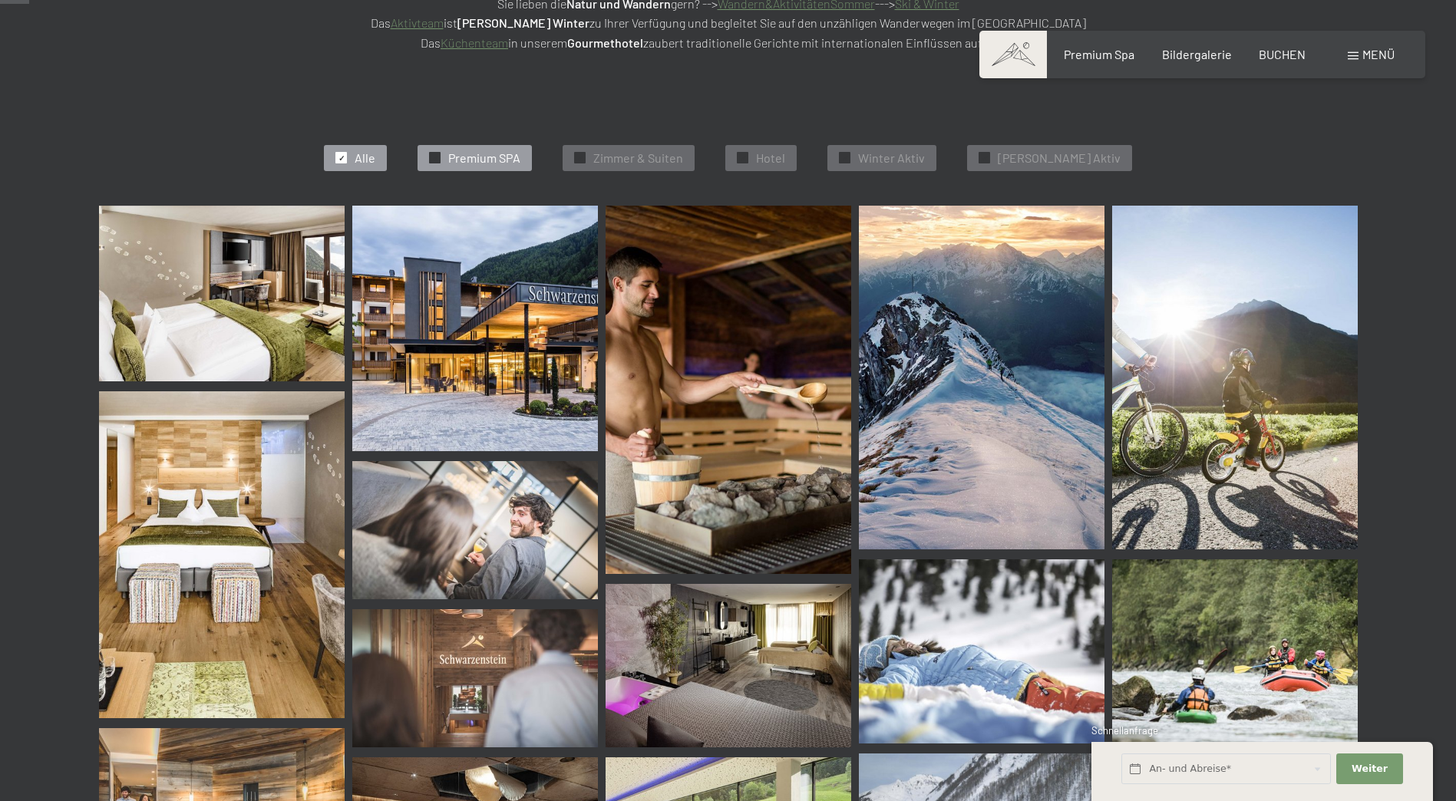
click at [520, 157] on span "Premium SPA" at bounding box center [484, 158] width 72 height 17
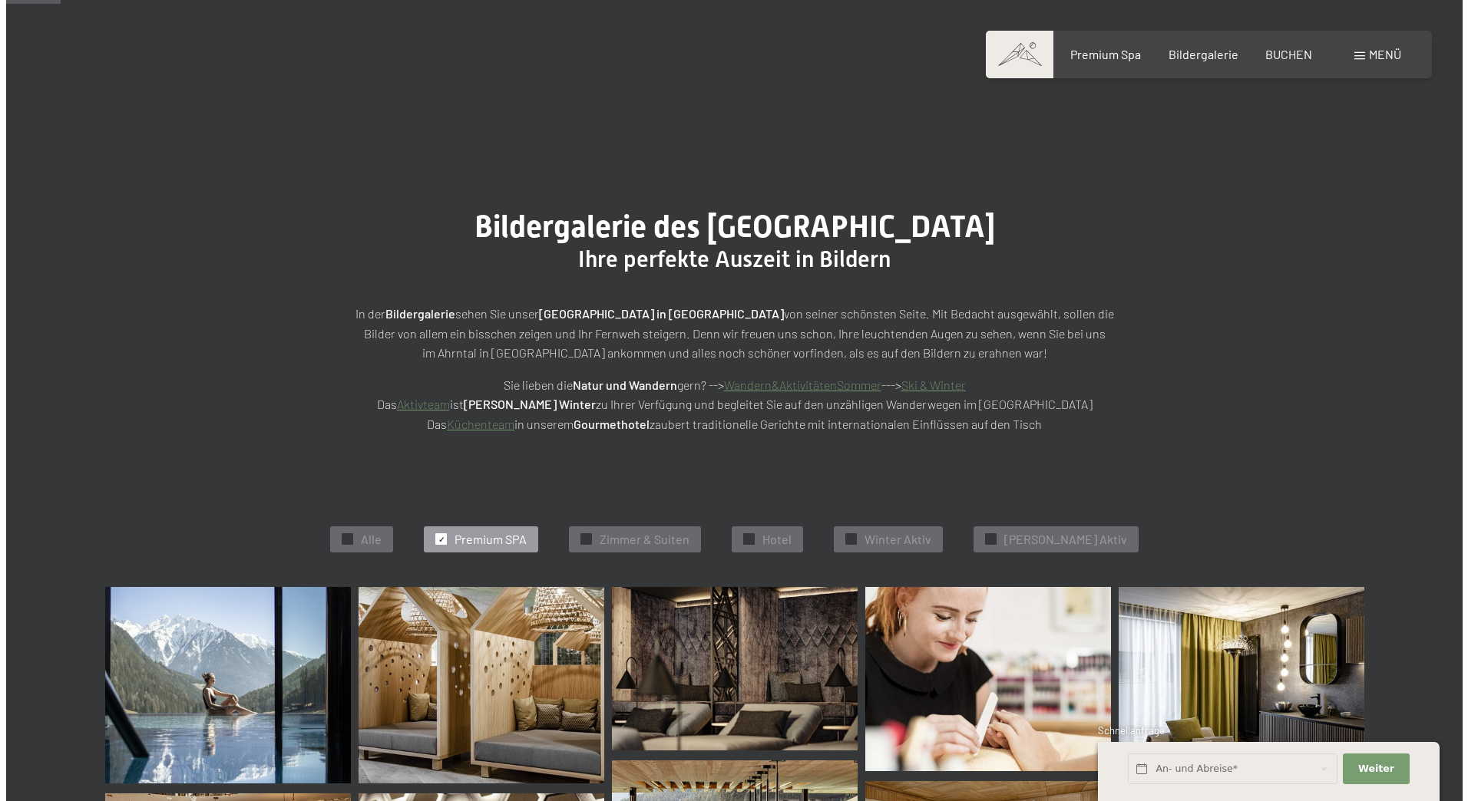
scroll to position [0, 0]
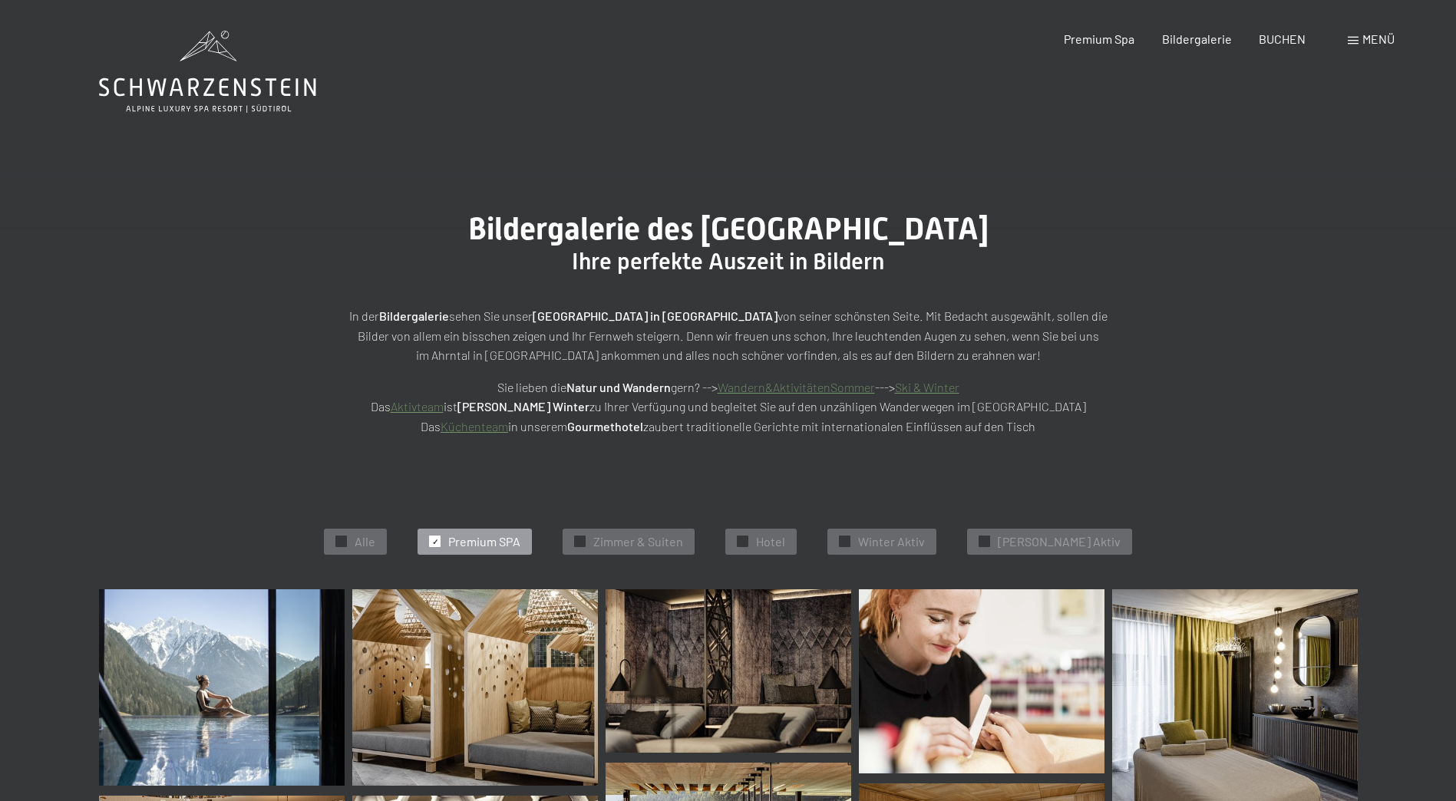
click at [1363, 39] on span "Menü" at bounding box center [1379, 38] width 32 height 15
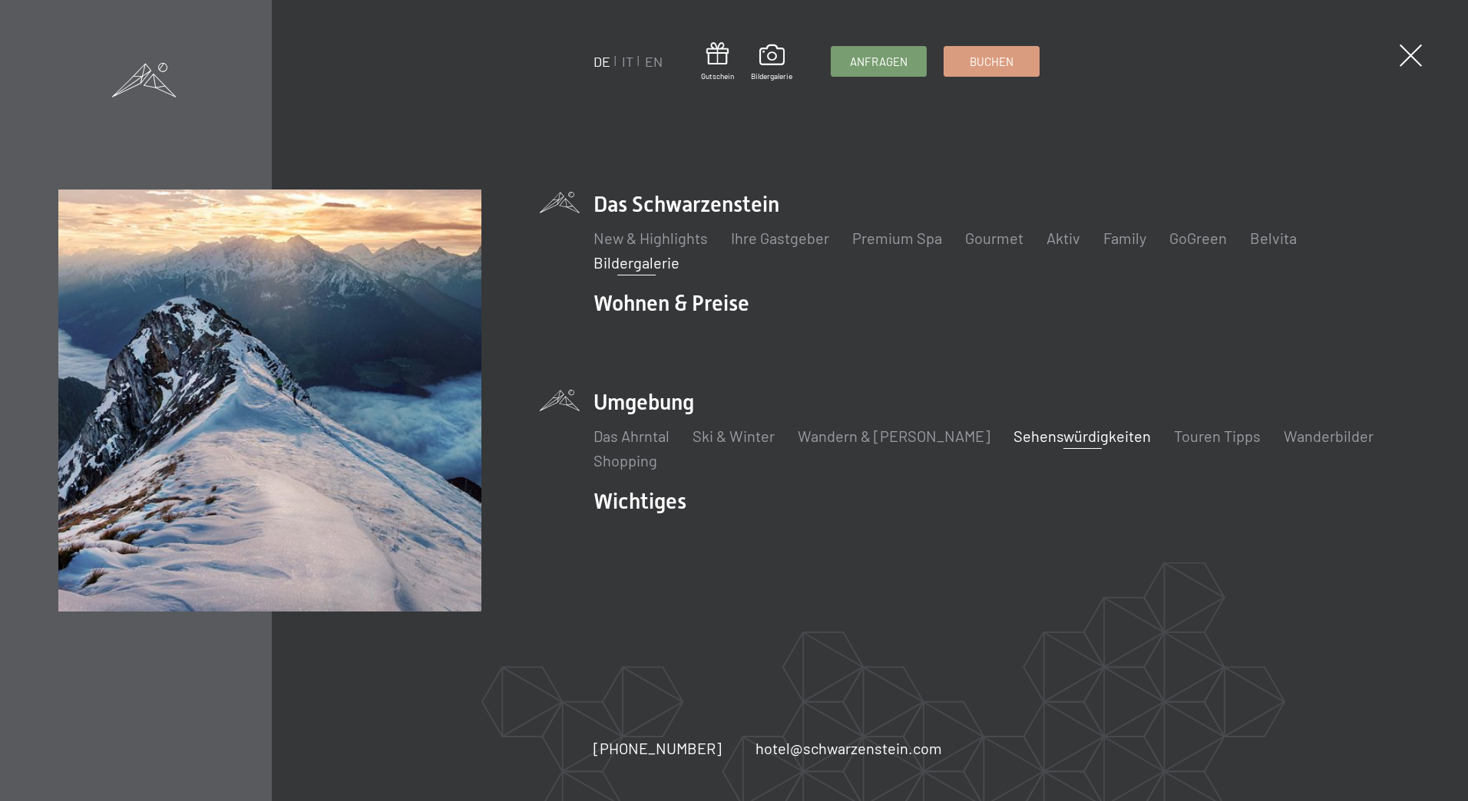
click at [1030, 436] on link "Sehenswürdigkeiten" at bounding box center [1081, 436] width 137 height 18
